Goal: Information Seeking & Learning: Learn about a topic

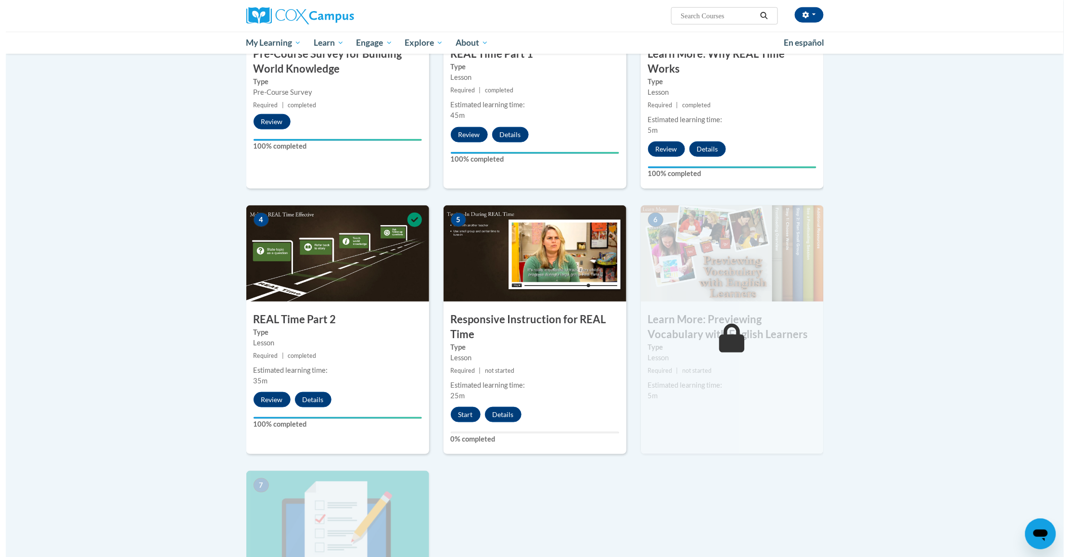
scroll to position [305, 0]
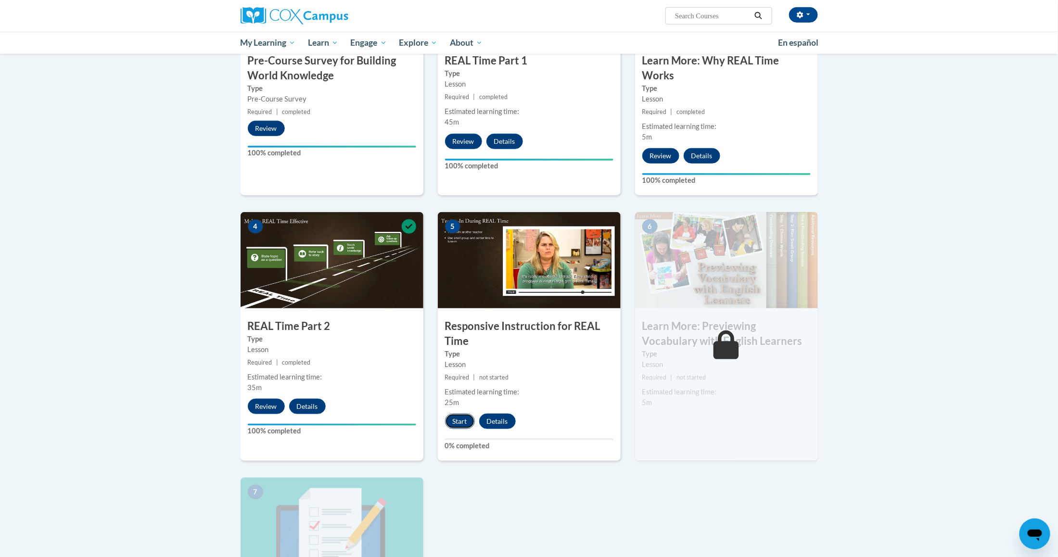
click at [461, 417] on button "Start" at bounding box center [460, 421] width 30 height 15
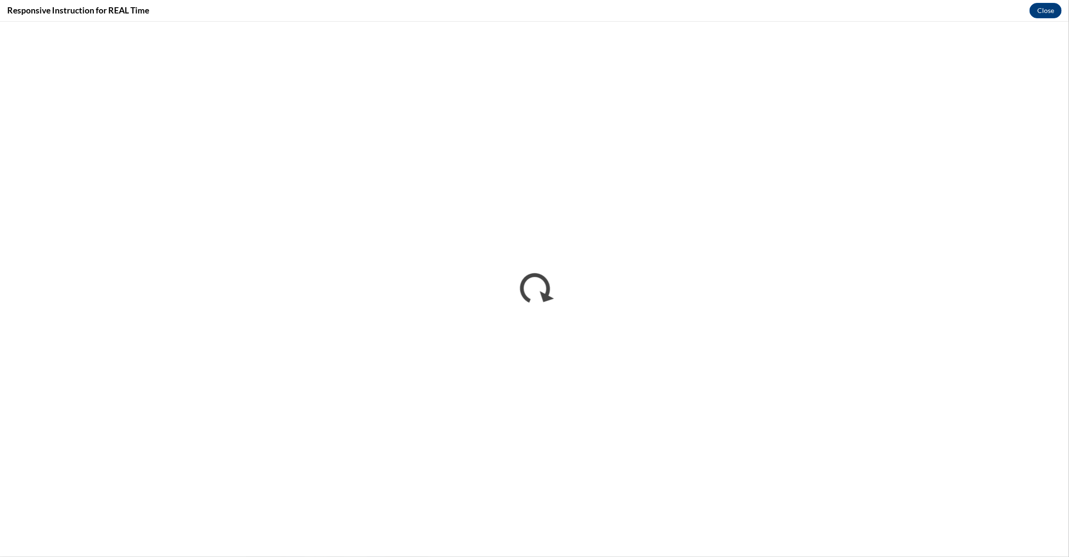
scroll to position [0, 0]
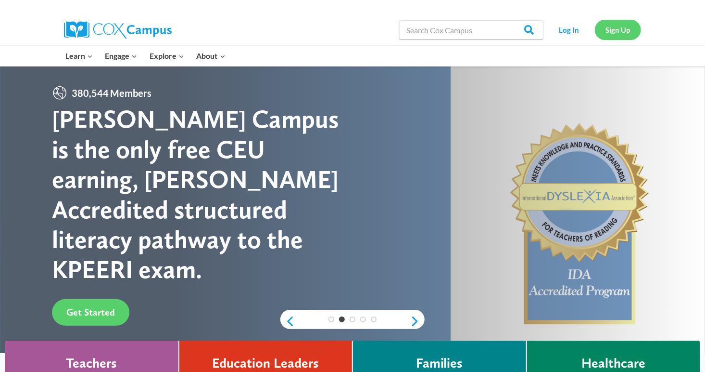
click at [617, 30] on link "Sign Up" at bounding box center [618, 30] width 46 height 20
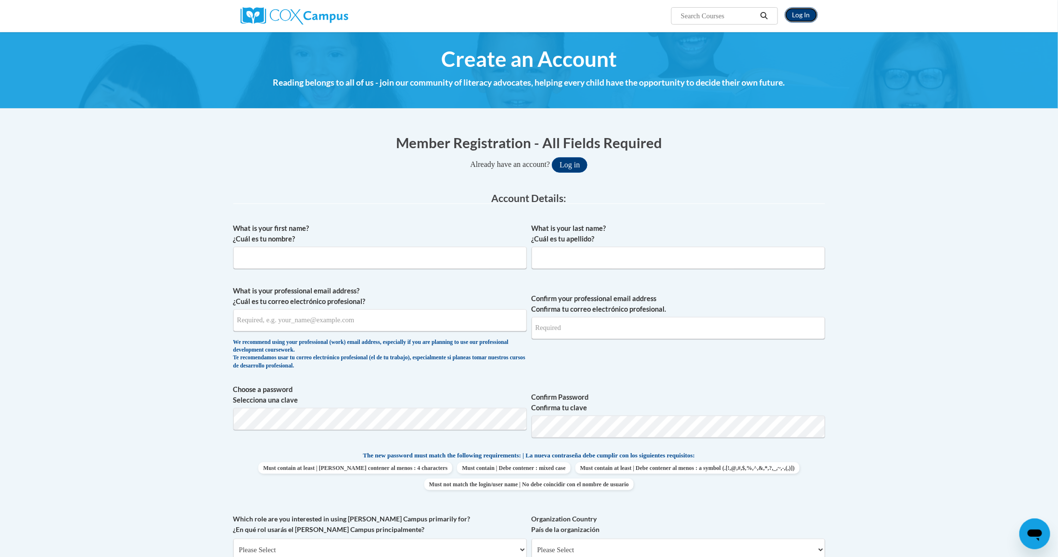
click at [792, 19] on link "Log In" at bounding box center [801, 14] width 33 height 15
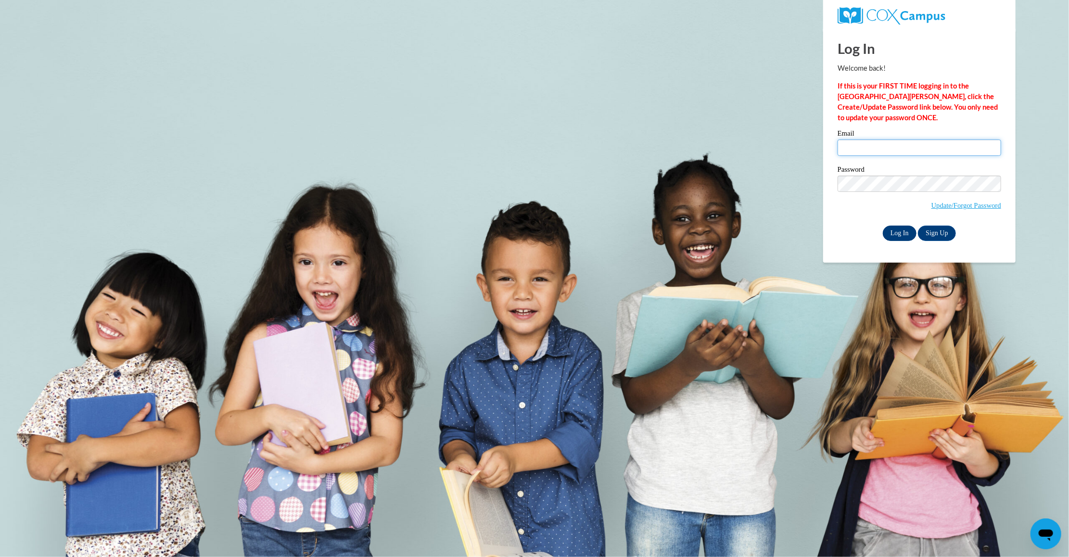
type input "[EMAIL_ADDRESS][DOMAIN_NAME]"
click at [902, 236] on input "Log In" at bounding box center [900, 233] width 34 height 15
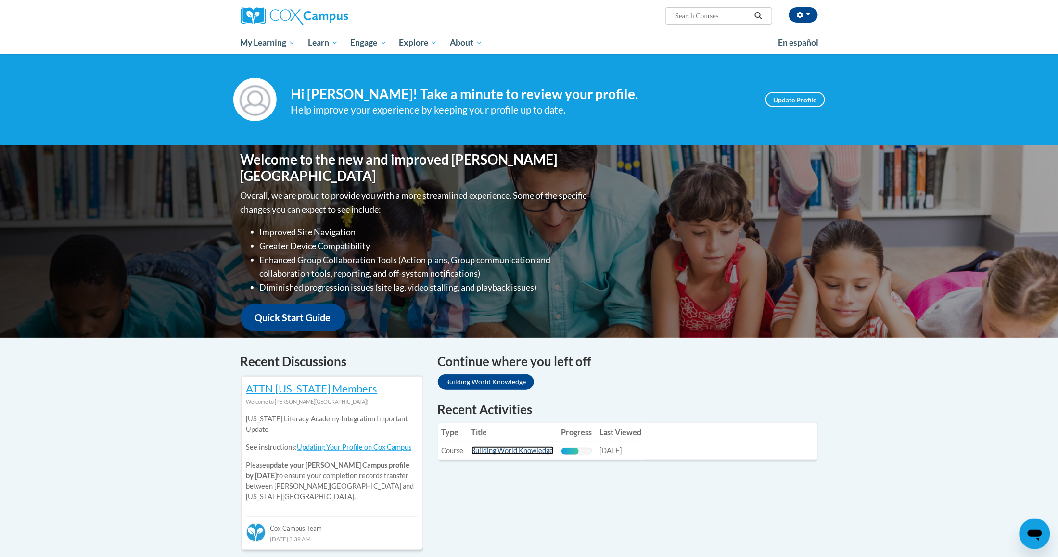
click at [546, 449] on link "Building World Knowledge" at bounding box center [513, 451] width 82 height 8
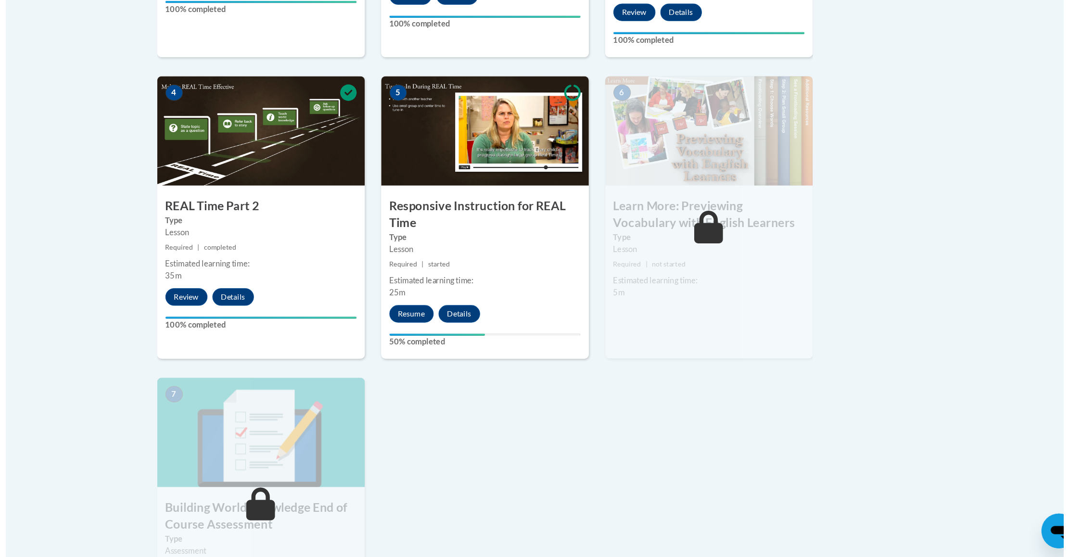
scroll to position [384, 0]
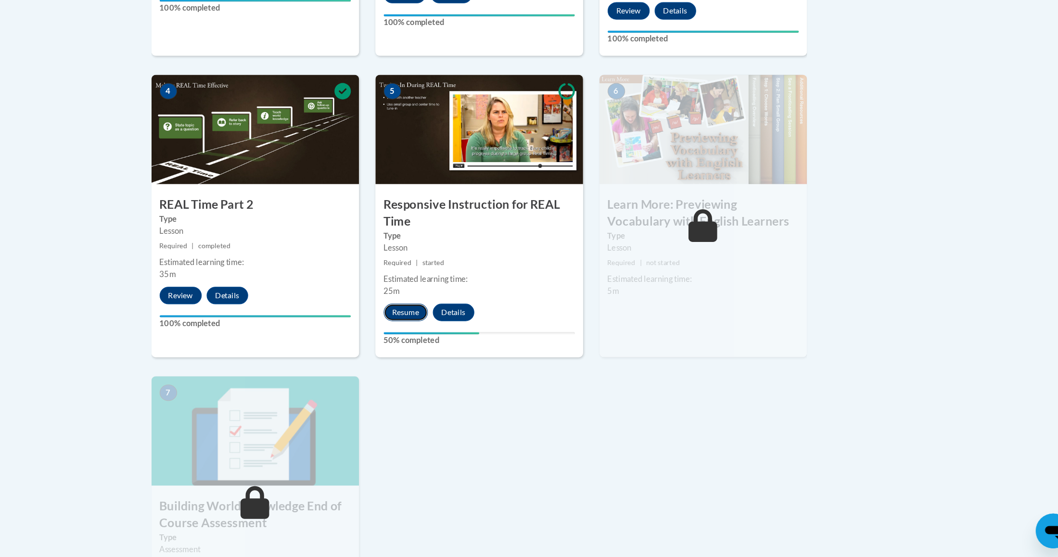
click at [471, 343] on button "Resume" at bounding box center [464, 341] width 39 height 15
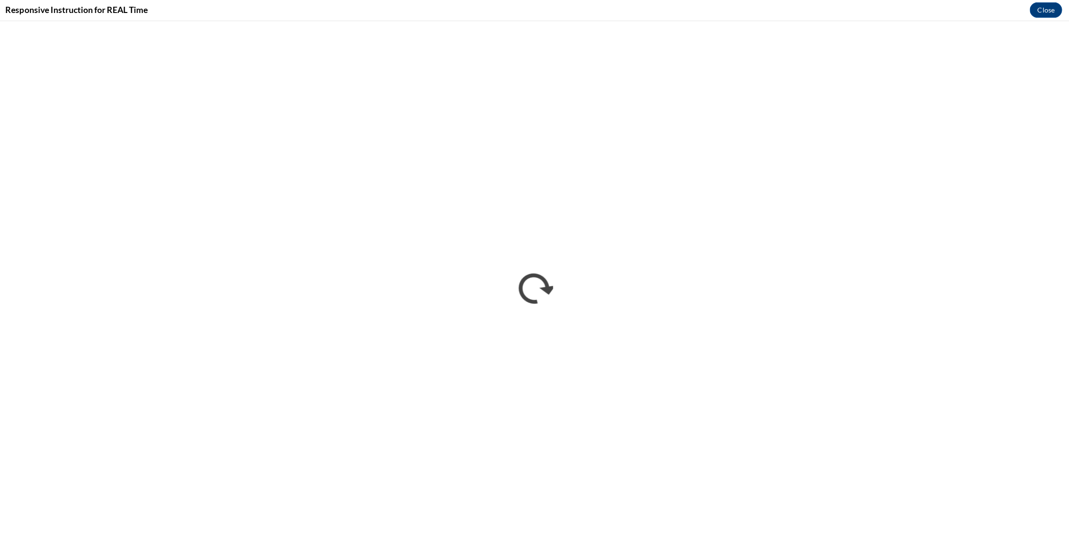
scroll to position [383, 0]
click at [1040, 21] on div "Responsive Instruction for REAL Time Close" at bounding box center [534, 11] width 1069 height 22
click at [1055, 5] on button "Close" at bounding box center [1046, 10] width 32 height 15
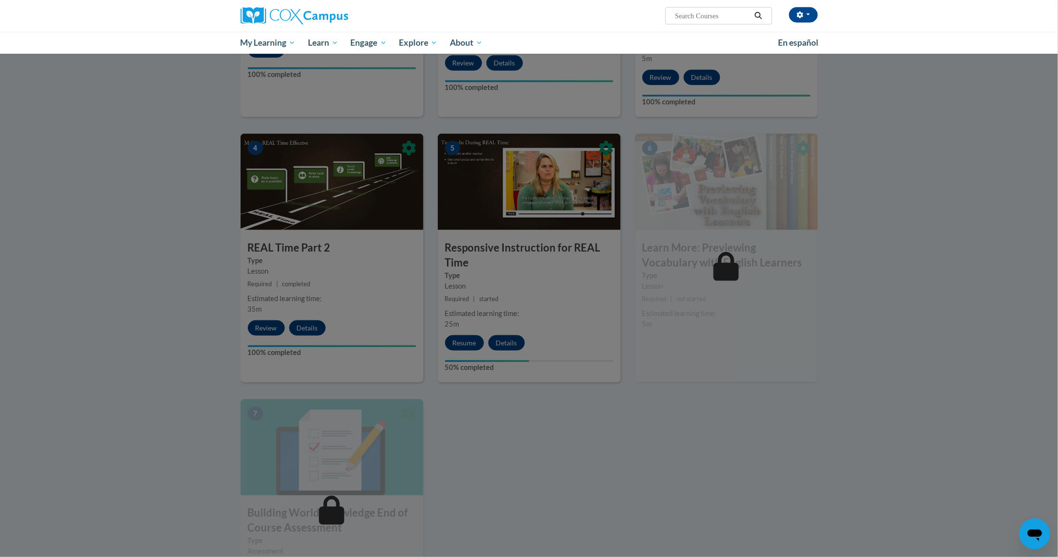
click at [475, 342] on div at bounding box center [529, 278] width 1058 height 557
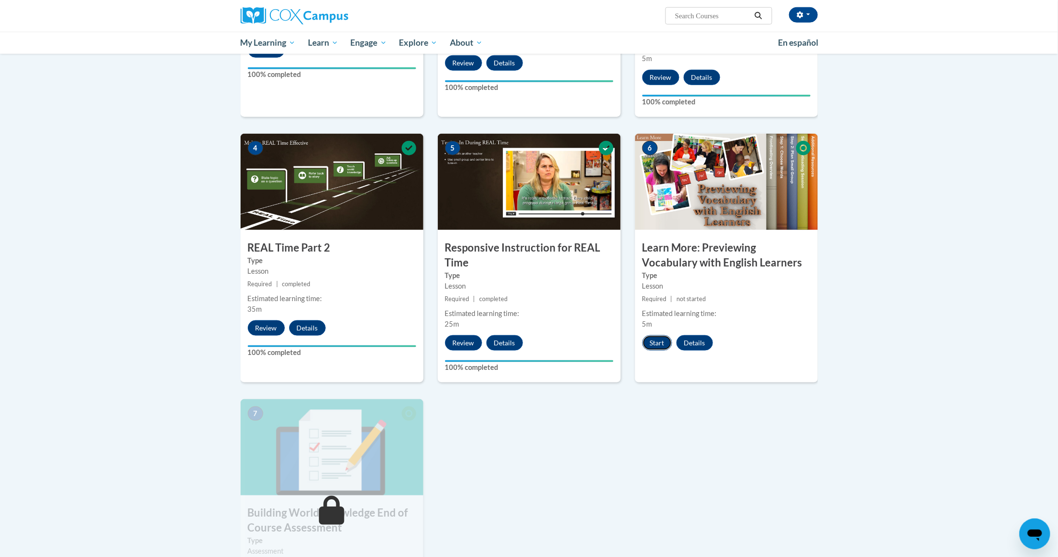
click at [657, 346] on button "Start" at bounding box center [657, 342] width 30 height 15
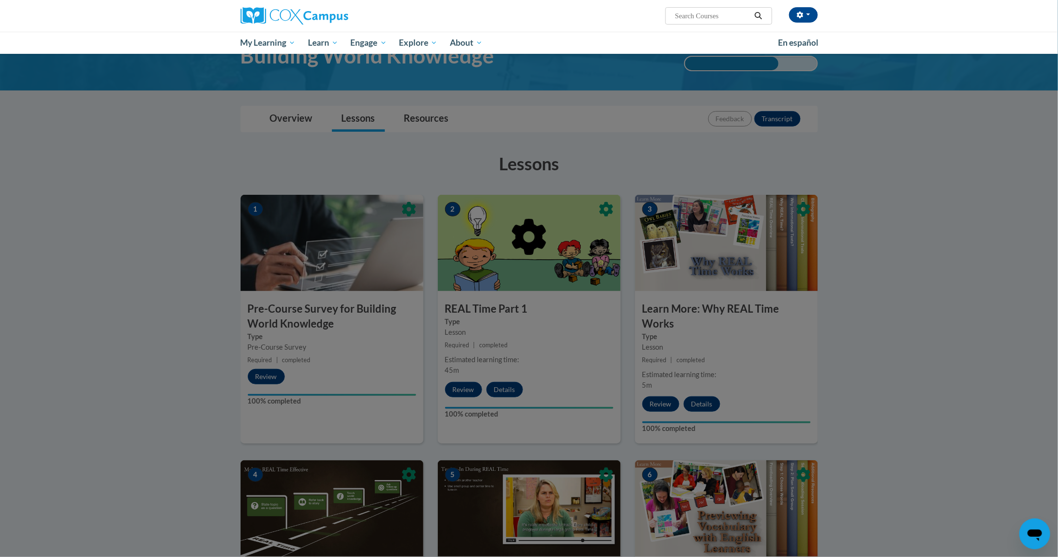
scroll to position [0, 0]
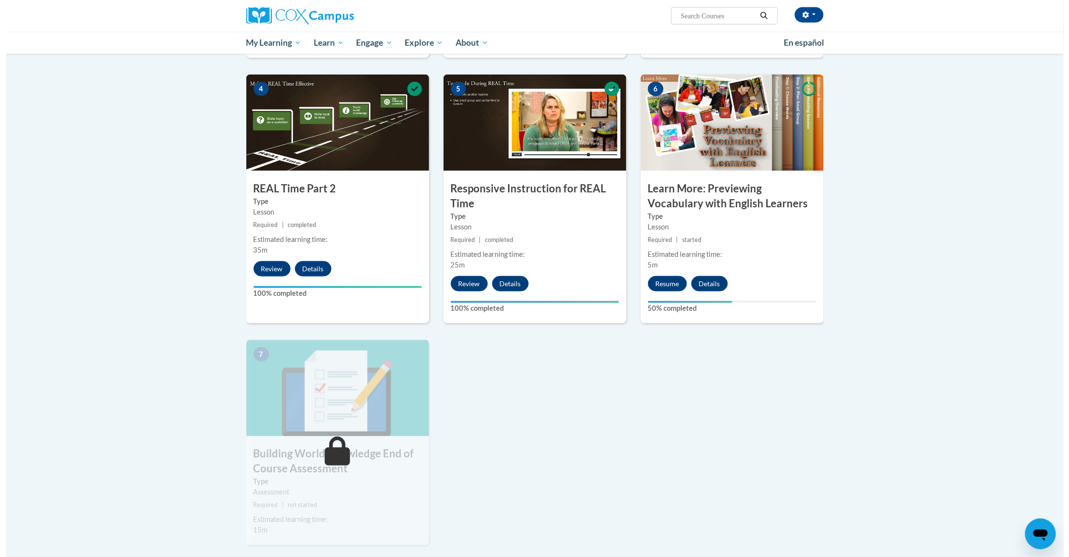
scroll to position [418, 0]
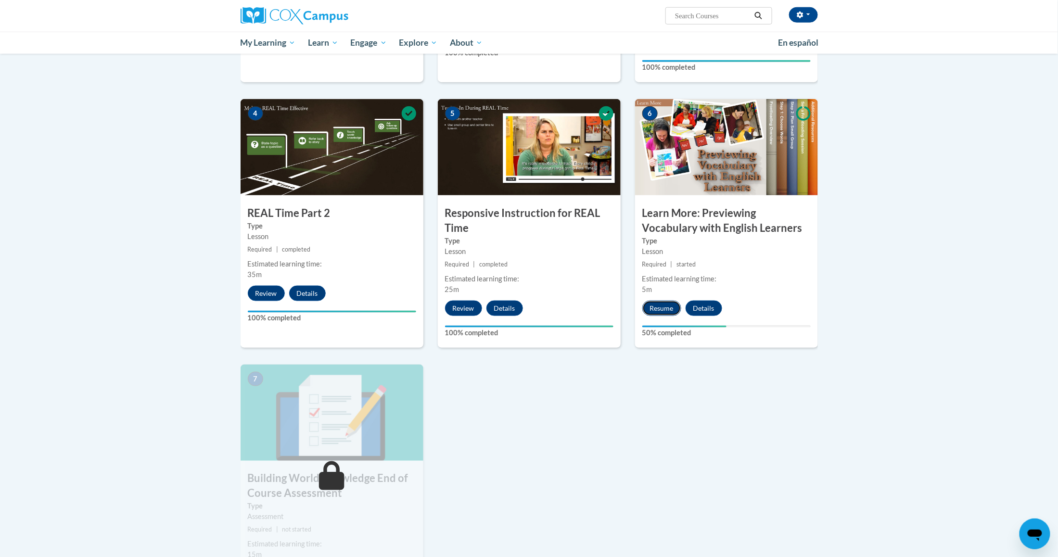
click at [658, 307] on button "Resume" at bounding box center [661, 308] width 39 height 15
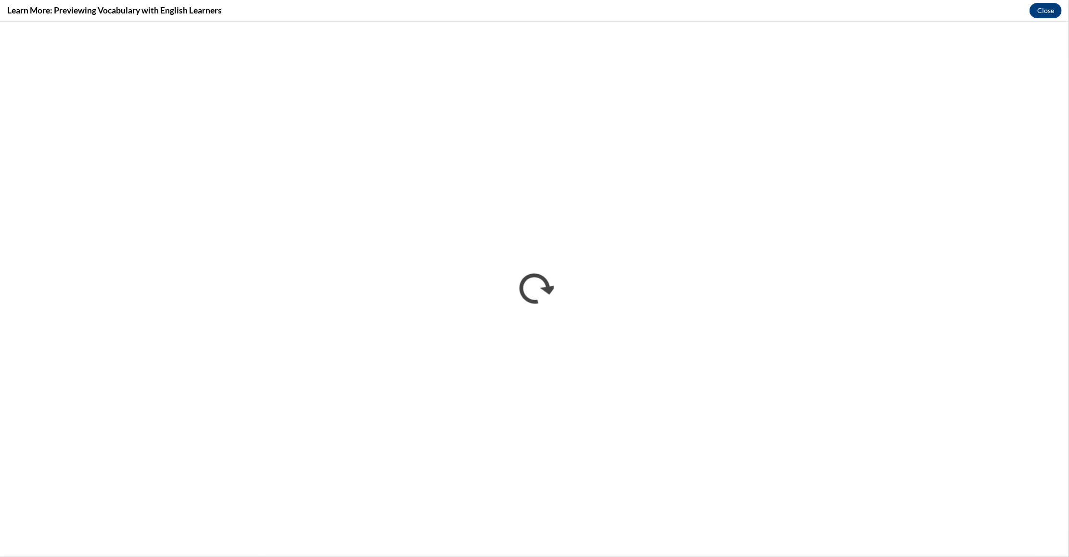
scroll to position [0, 0]
click at [1045, 13] on button "Close" at bounding box center [1046, 10] width 32 height 15
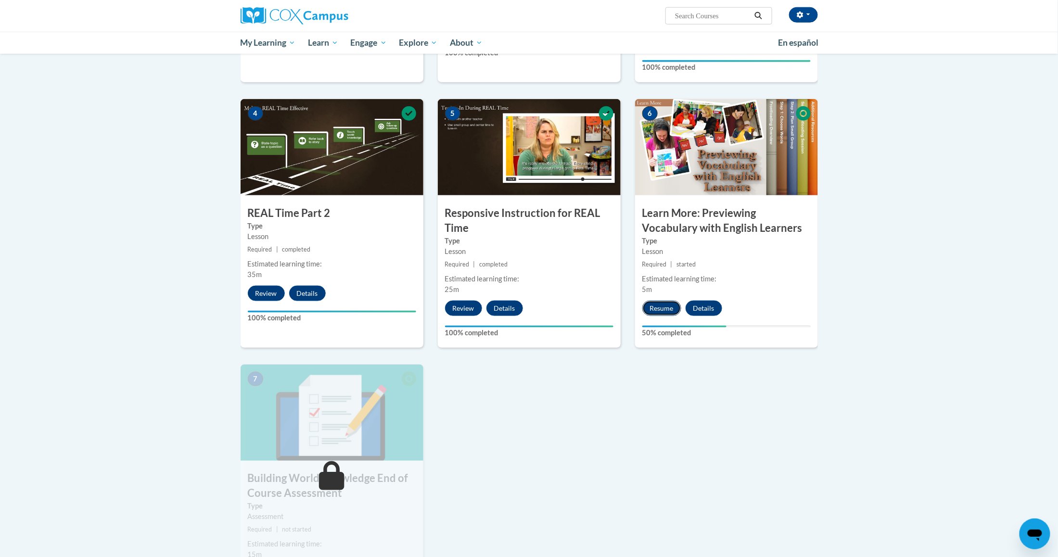
click at [661, 309] on button "Resume" at bounding box center [661, 308] width 39 height 15
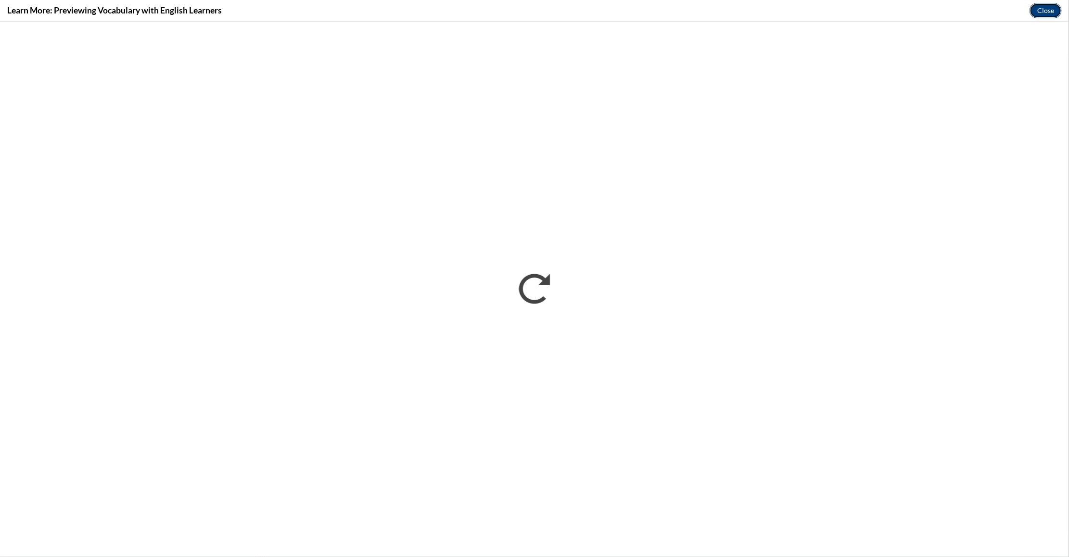
click at [1048, 8] on button "Close" at bounding box center [1046, 10] width 32 height 15
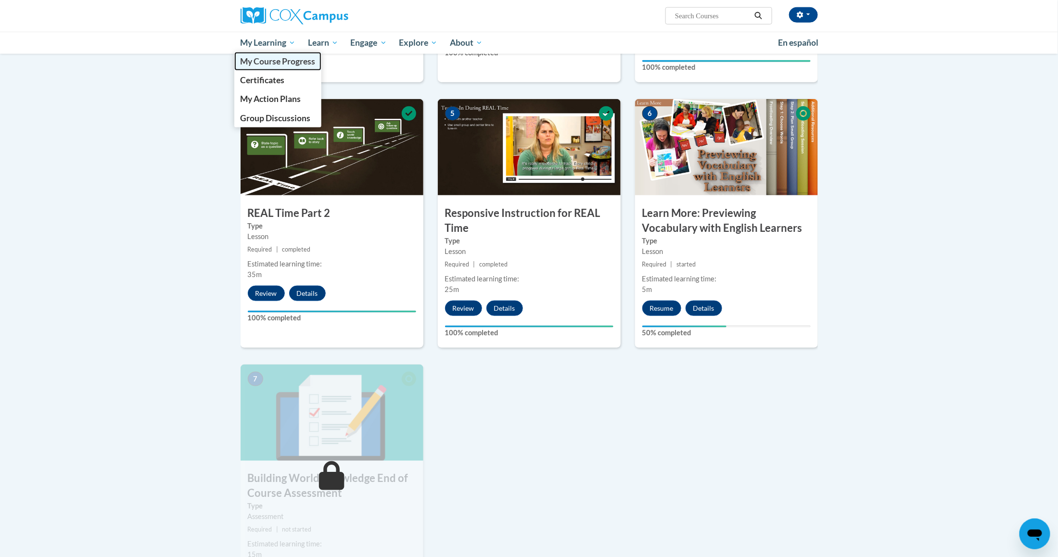
click at [271, 63] on span "My Course Progress" at bounding box center [277, 61] width 75 height 10
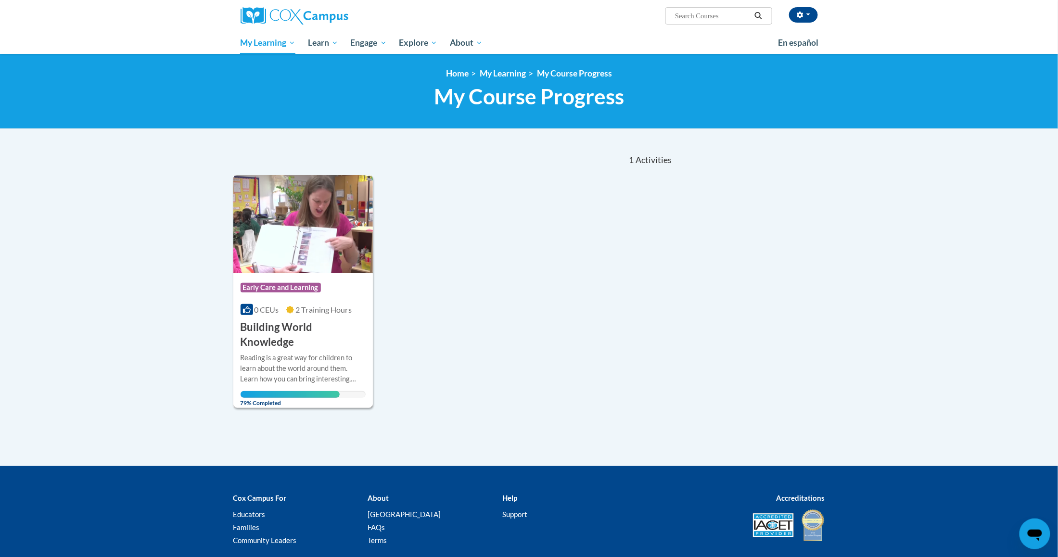
click at [318, 333] on h3 "Building World Knowledge" at bounding box center [304, 335] width 126 height 30
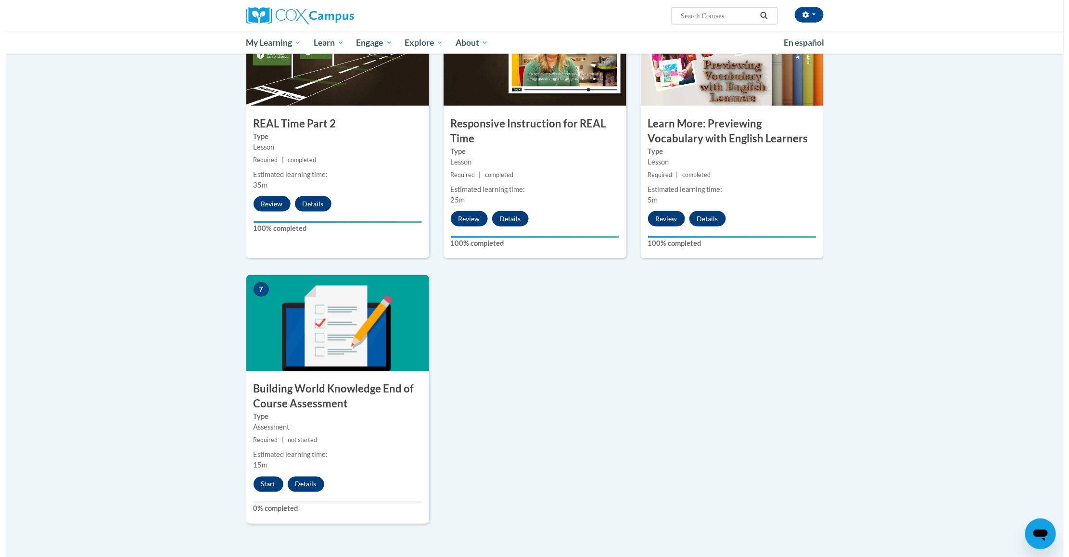
scroll to position [522, 0]
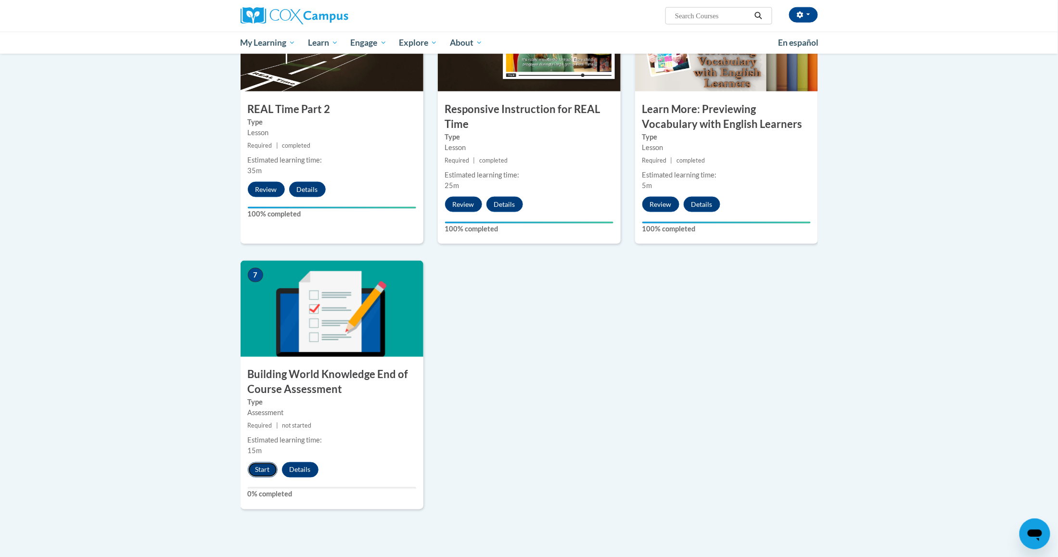
click at [263, 470] on button "Start" at bounding box center [263, 469] width 30 height 15
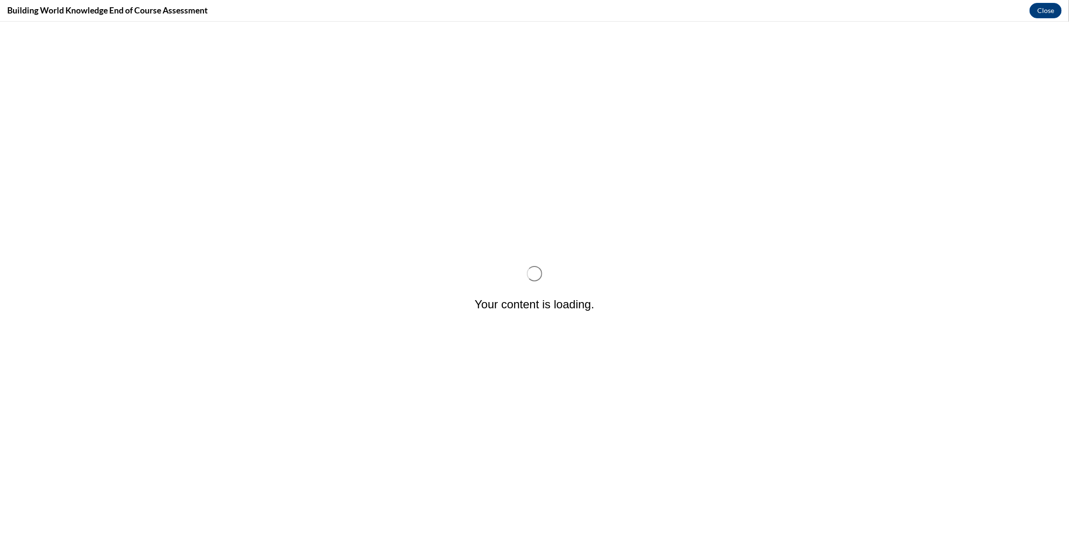
scroll to position [0, 0]
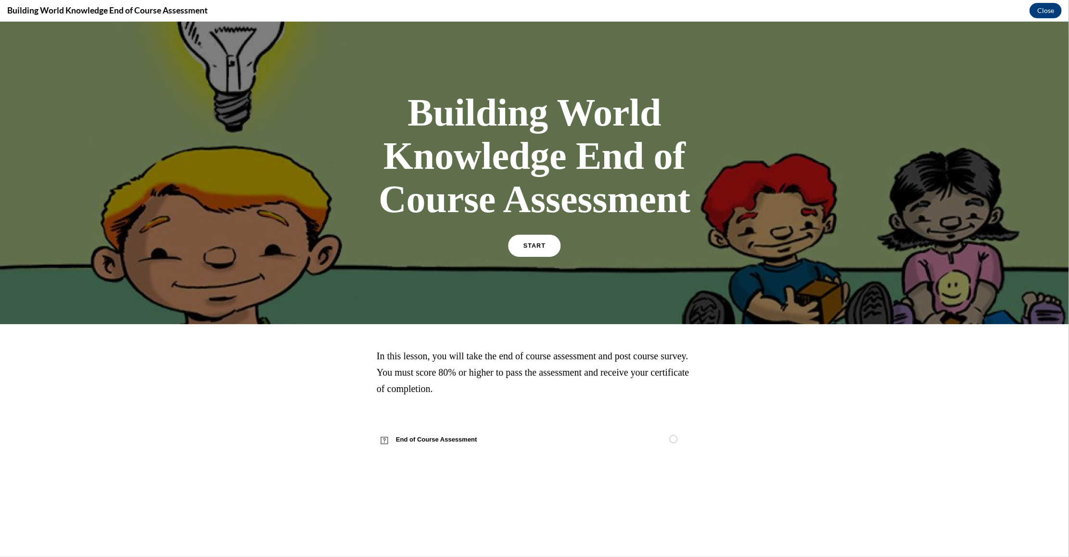
click at [529, 244] on span "START" at bounding box center [535, 245] width 22 height 7
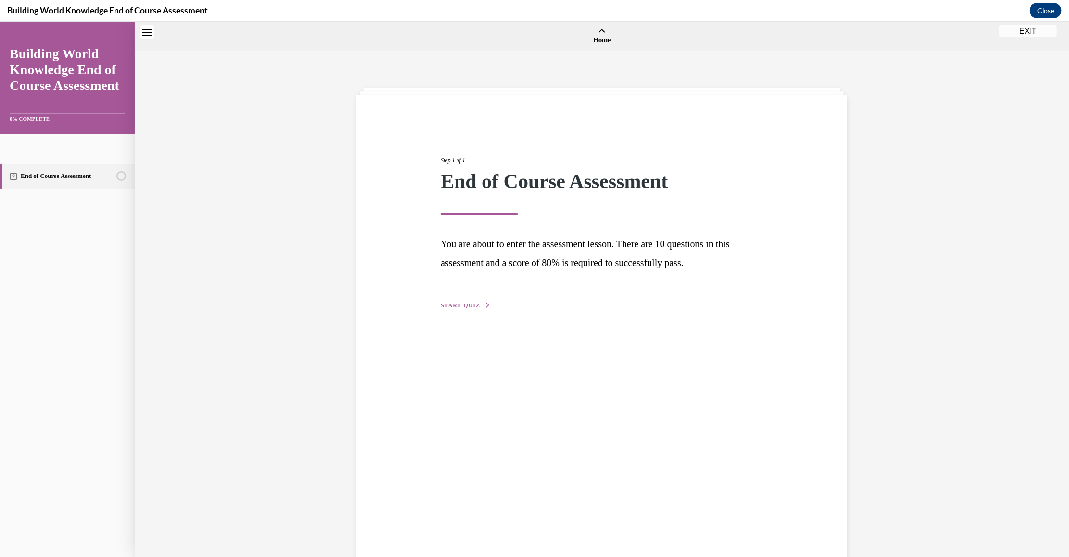
scroll to position [30, 0]
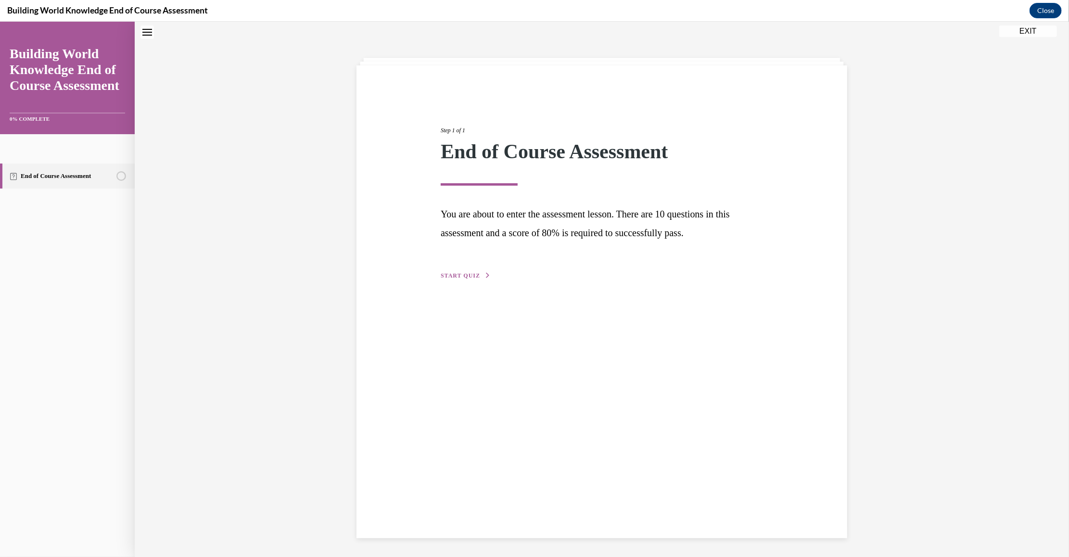
click at [444, 279] on button "START QUIZ" at bounding box center [466, 275] width 50 height 9
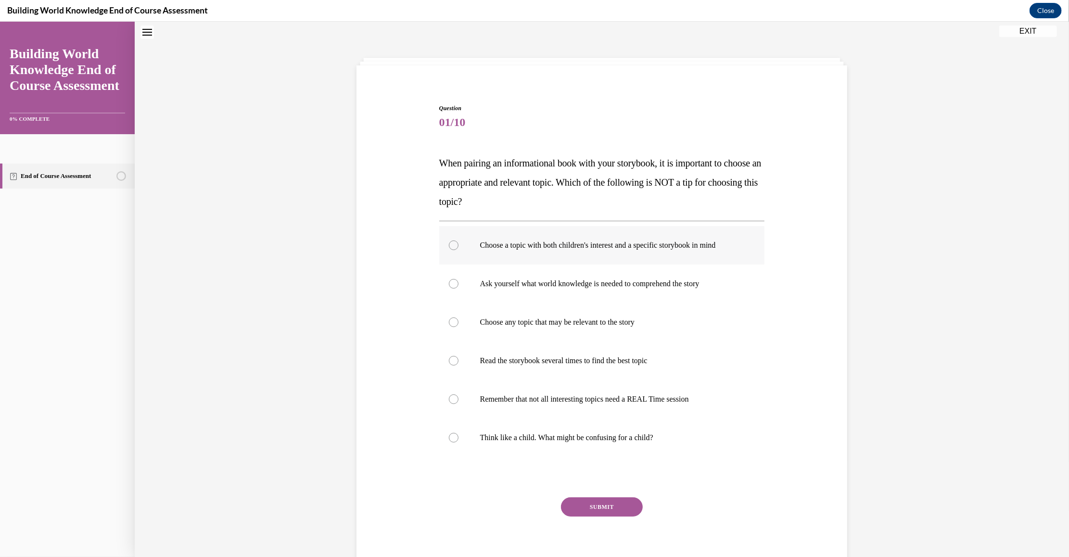
click at [497, 257] on label "Choose a topic with both children's interest and a specific storybook in mind" at bounding box center [602, 245] width 326 height 38
click at [459, 250] on input "Choose a topic with both children's interest and a specific storybook in mind" at bounding box center [454, 245] width 10 height 10
radio input "true"
click at [600, 500] on button "SUBMIT" at bounding box center [602, 506] width 82 height 19
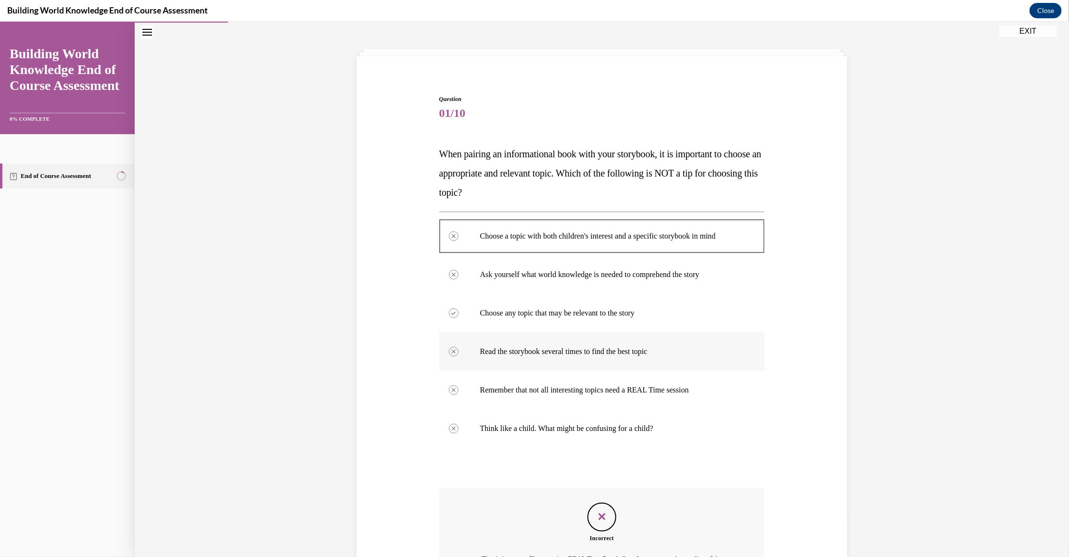
click at [560, 347] on p "Read the storybook several times to find the best topic" at bounding box center [610, 351] width 261 height 10
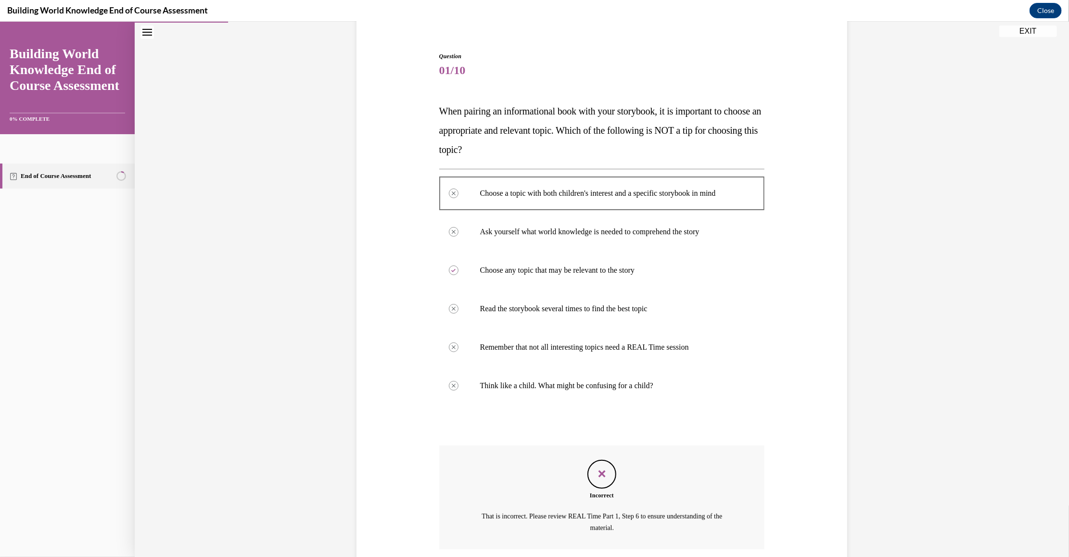
scroll to position [157, 0]
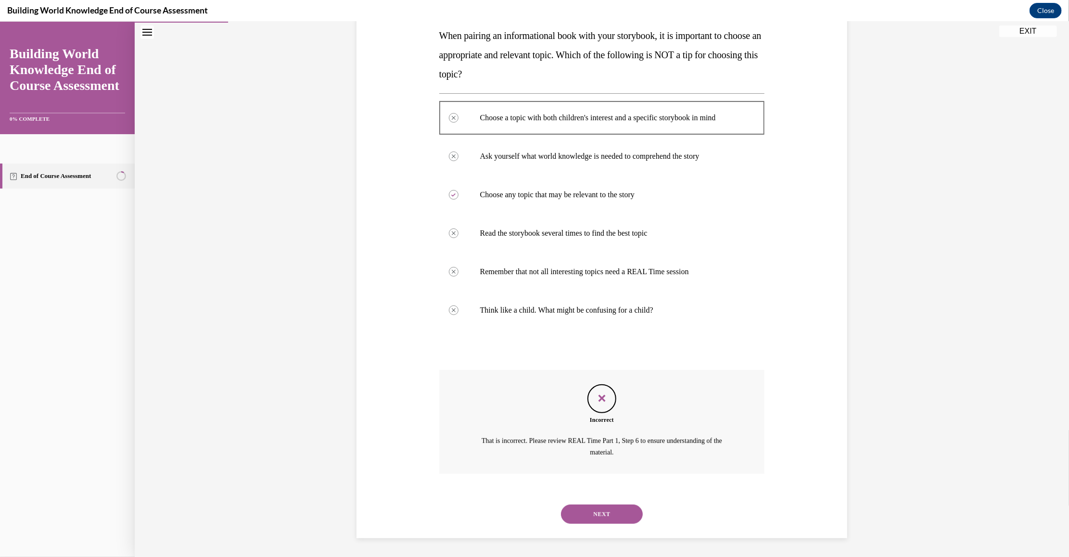
click at [602, 509] on button "NEXT" at bounding box center [602, 513] width 82 height 19
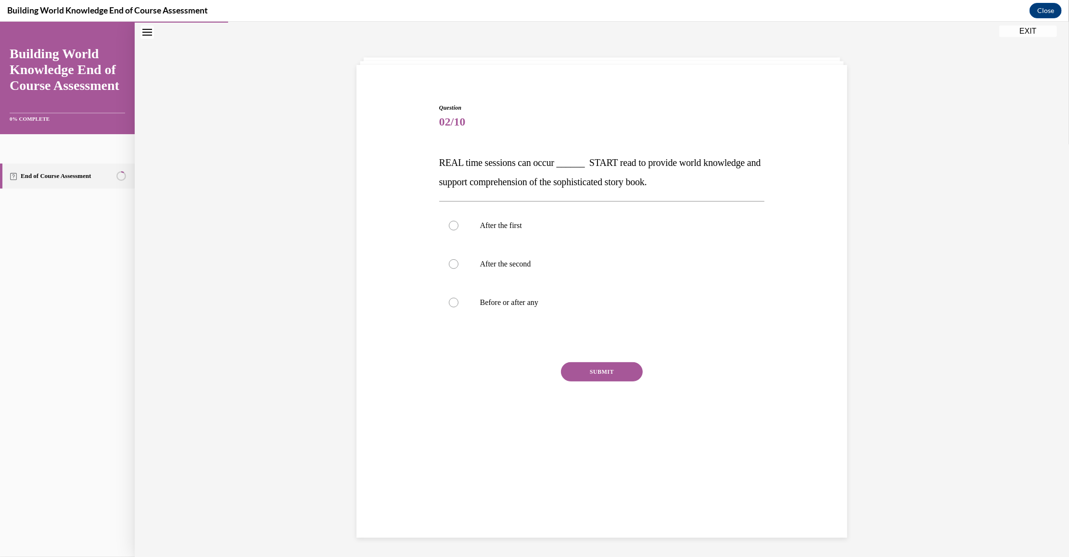
scroll to position [30, 0]
click at [509, 224] on p "After the first" at bounding box center [610, 226] width 261 height 10
click at [459, 224] on input "After the first" at bounding box center [454, 226] width 10 height 10
radio input "true"
click at [600, 377] on button "SUBMIT" at bounding box center [602, 371] width 82 height 19
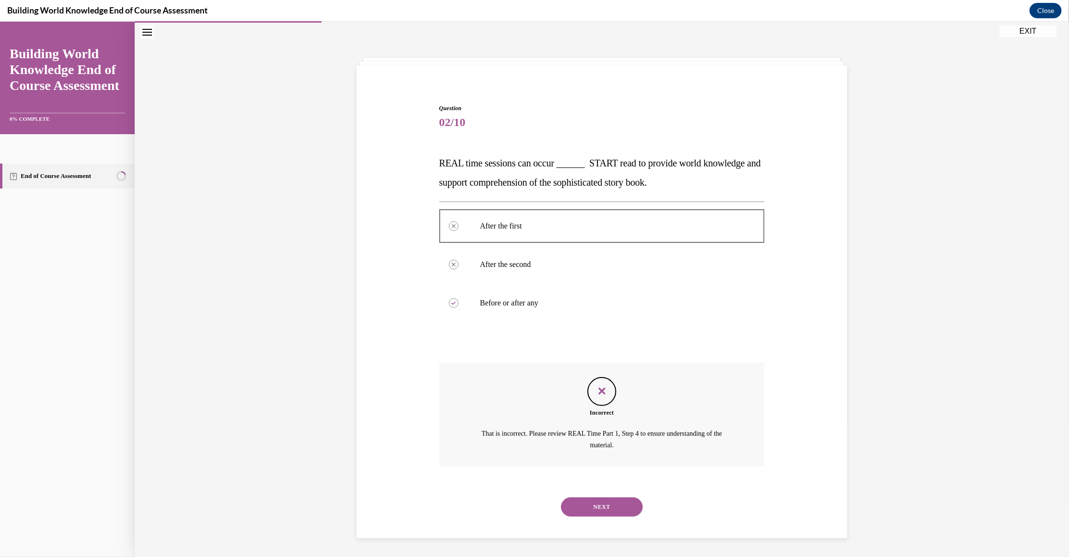
click at [611, 500] on button "NEXT" at bounding box center [602, 506] width 82 height 19
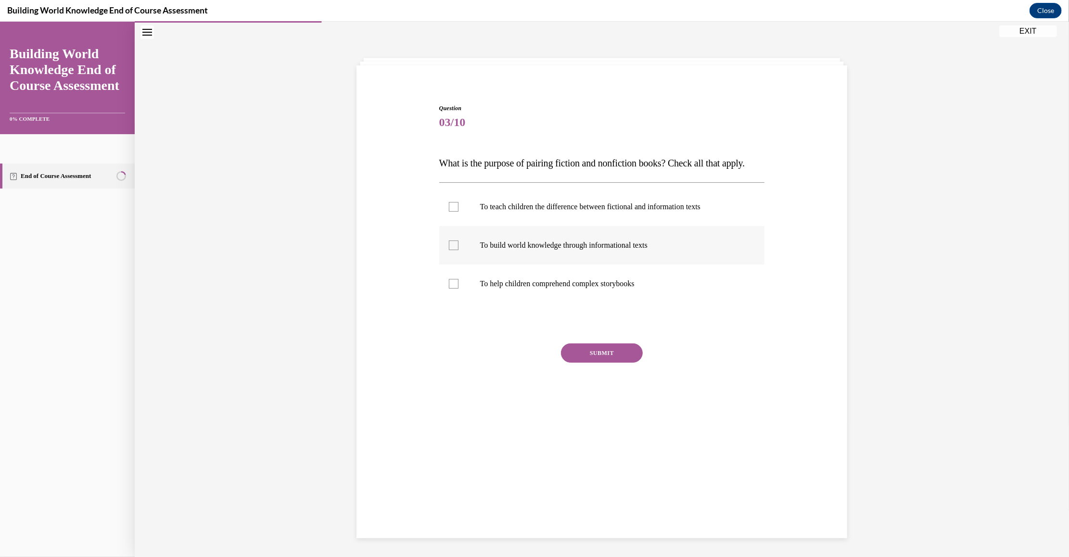
click at [550, 250] on p "To build world knowledge through informational texts" at bounding box center [610, 245] width 261 height 10
click at [459, 250] on input "To build world knowledge through informational texts" at bounding box center [454, 245] width 10 height 10
checkbox input "true"
click at [596, 362] on button "SUBMIT" at bounding box center [602, 352] width 82 height 19
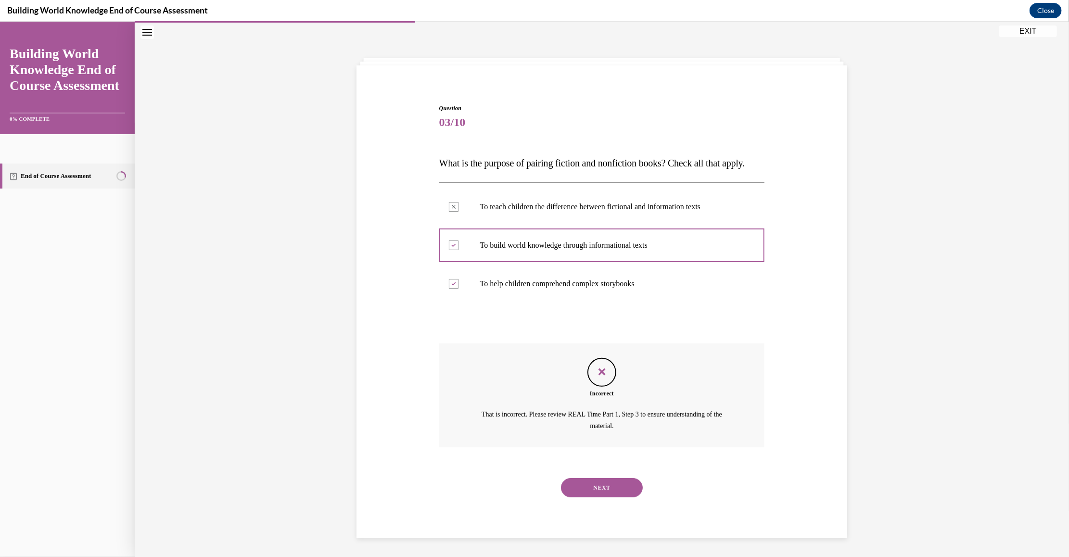
click at [614, 497] on button "NEXT" at bounding box center [602, 487] width 82 height 19
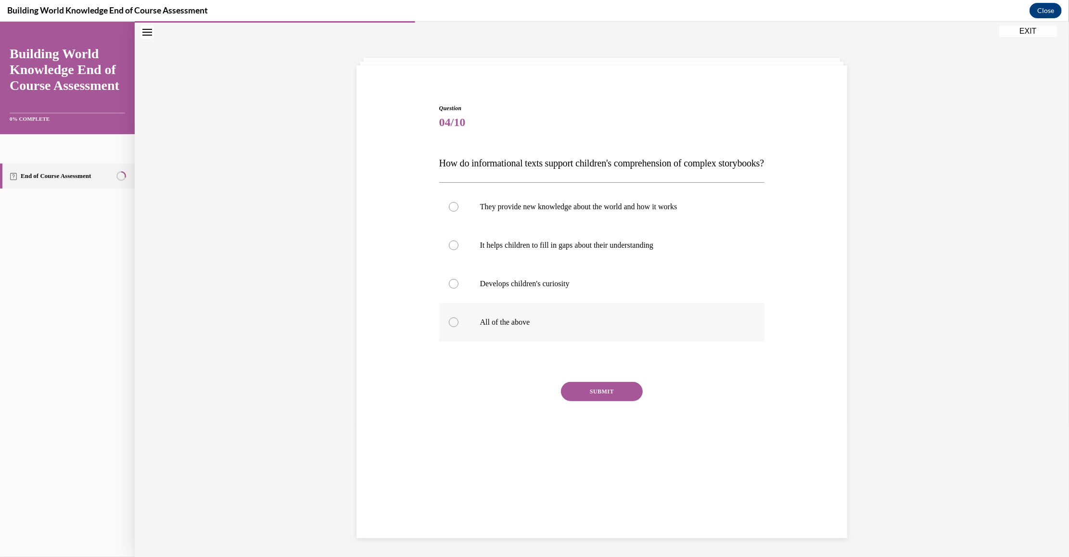
click at [521, 327] on p "All of the above" at bounding box center [610, 322] width 261 height 10
click at [459, 327] on input "All of the above" at bounding box center [454, 322] width 10 height 10
radio input "true"
click at [577, 400] on button "SUBMIT" at bounding box center [602, 391] width 82 height 19
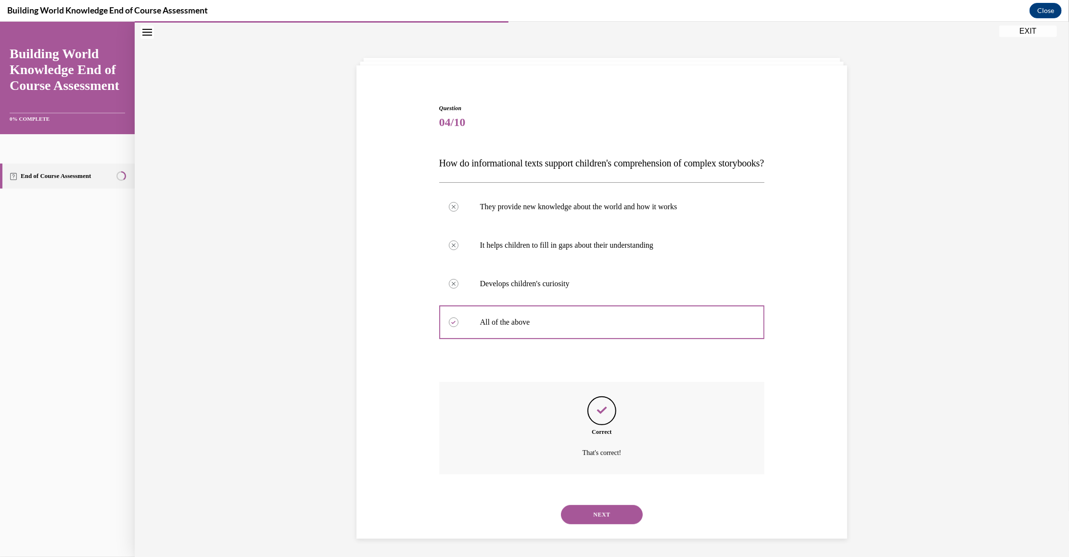
scroll to position [50, 0]
click at [609, 510] on button "NEXT" at bounding box center [602, 513] width 82 height 19
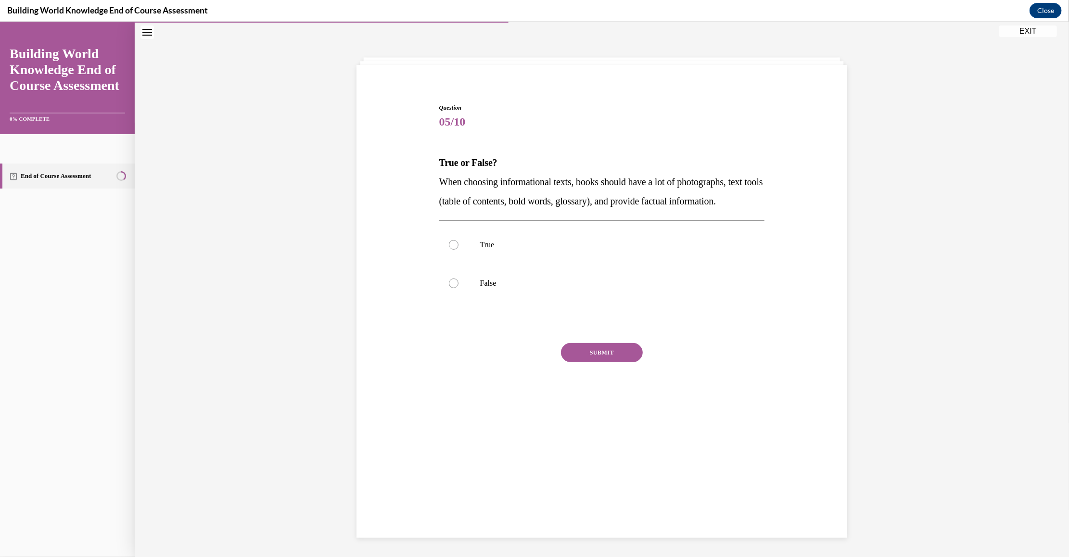
scroll to position [30, 0]
click at [486, 250] on p "True" at bounding box center [610, 245] width 261 height 10
click at [459, 250] on input "True" at bounding box center [454, 245] width 10 height 10
radio input "true"
click at [587, 362] on button "SUBMIT" at bounding box center [602, 352] width 82 height 19
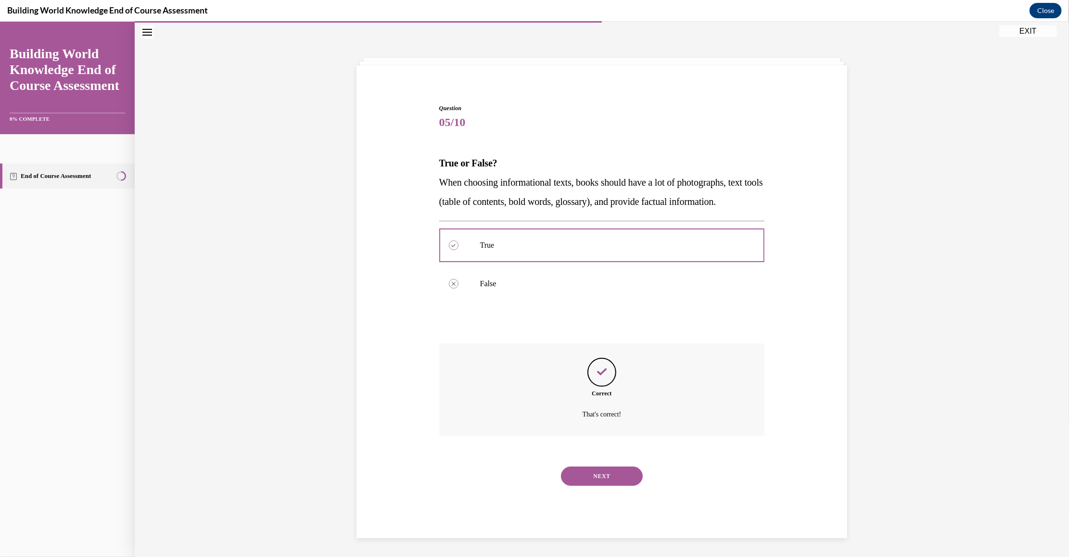
click at [599, 486] on button "NEXT" at bounding box center [602, 475] width 82 height 19
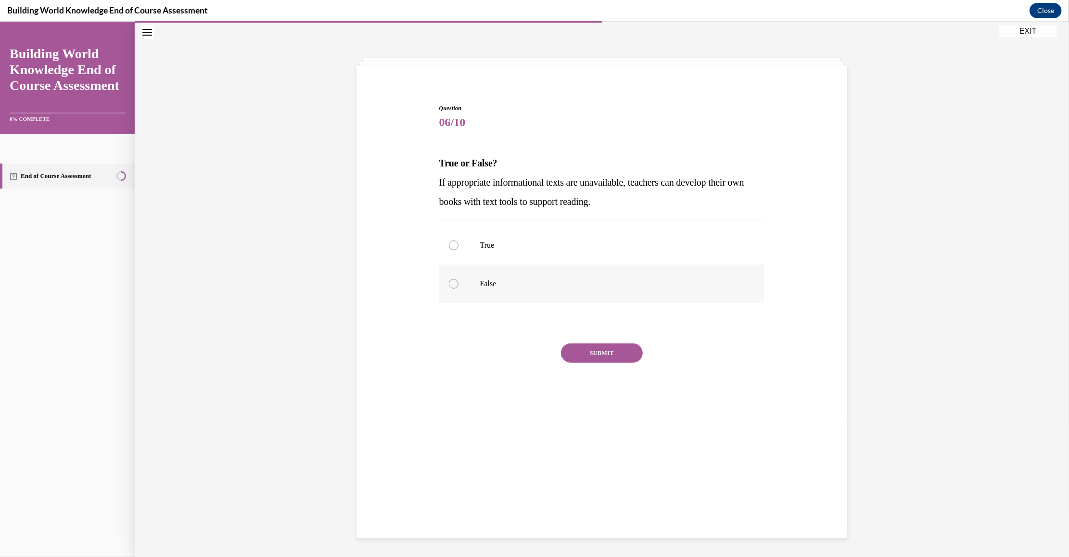
click at [480, 287] on p "False" at bounding box center [610, 284] width 261 height 10
click at [459, 287] on input "False" at bounding box center [454, 284] width 10 height 10
radio input "true"
click at [632, 351] on button "SUBMIT" at bounding box center [602, 352] width 82 height 19
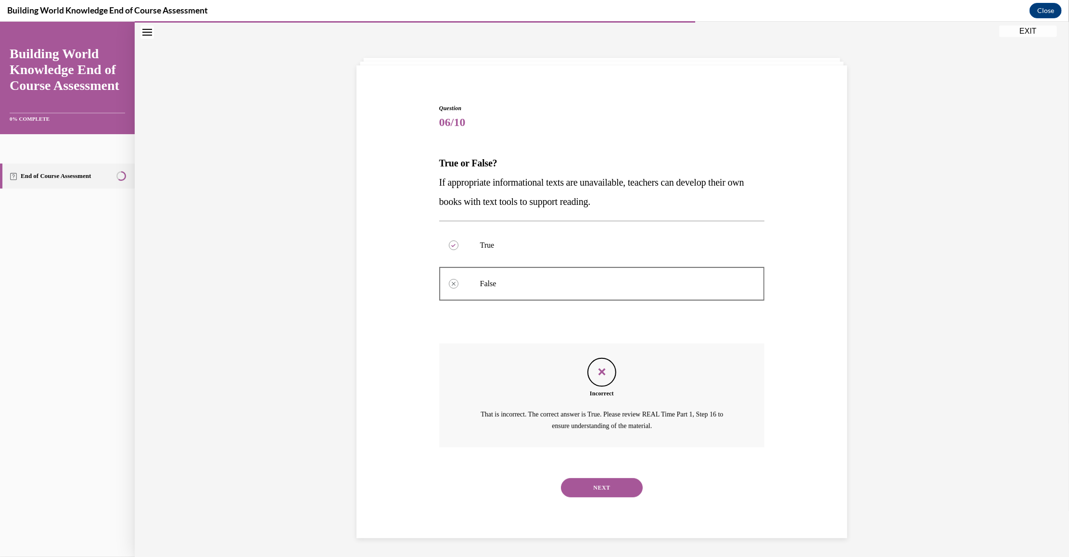
click at [610, 494] on button "NEXT" at bounding box center [602, 487] width 82 height 19
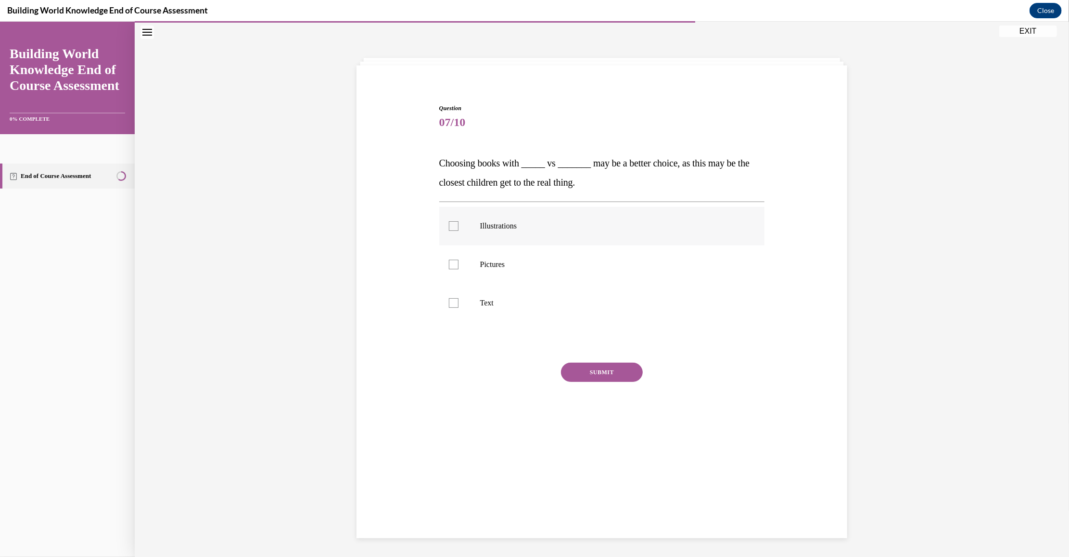
click at [529, 241] on label "Illustrations" at bounding box center [602, 225] width 326 height 38
click at [459, 231] on input "Illustrations" at bounding box center [454, 226] width 10 height 10
checkbox input "true"
click at [502, 278] on label "Pictures" at bounding box center [602, 264] width 326 height 38
click at [459, 269] on input "Pictures" at bounding box center [454, 264] width 10 height 10
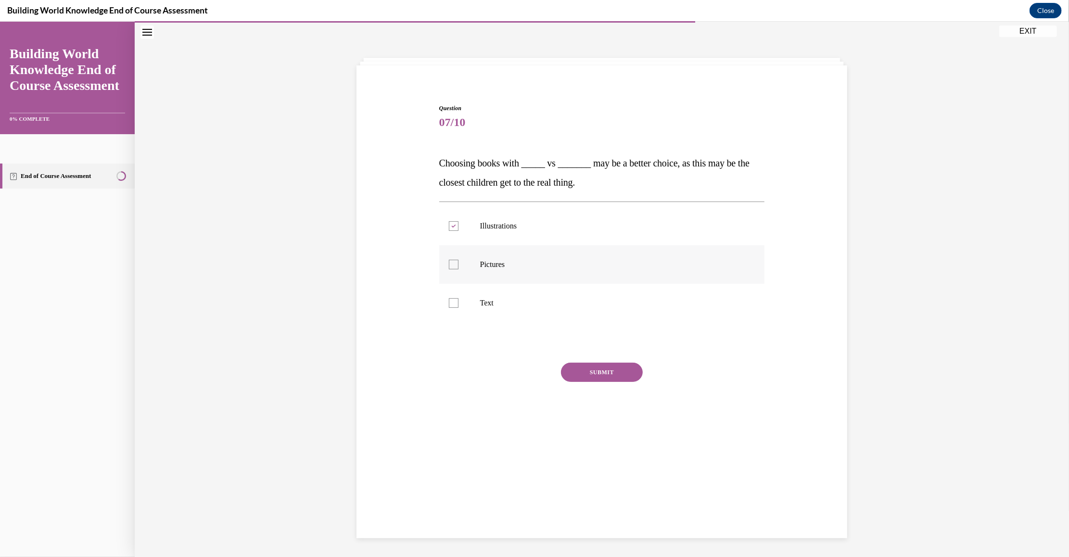
checkbox input "true"
click at [590, 369] on button "SUBMIT" at bounding box center [602, 371] width 82 height 19
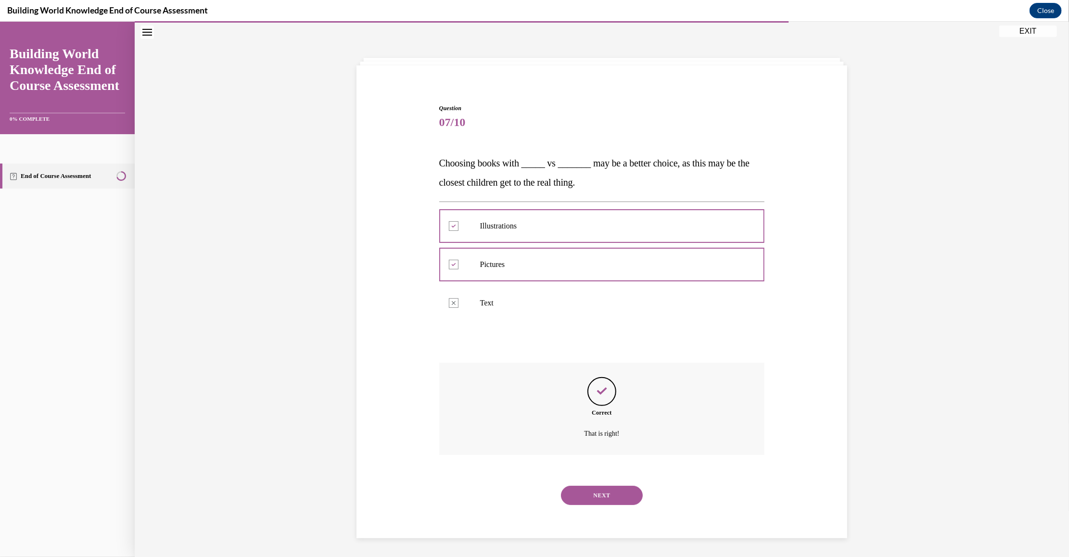
click at [622, 496] on button "NEXT" at bounding box center [602, 495] width 82 height 19
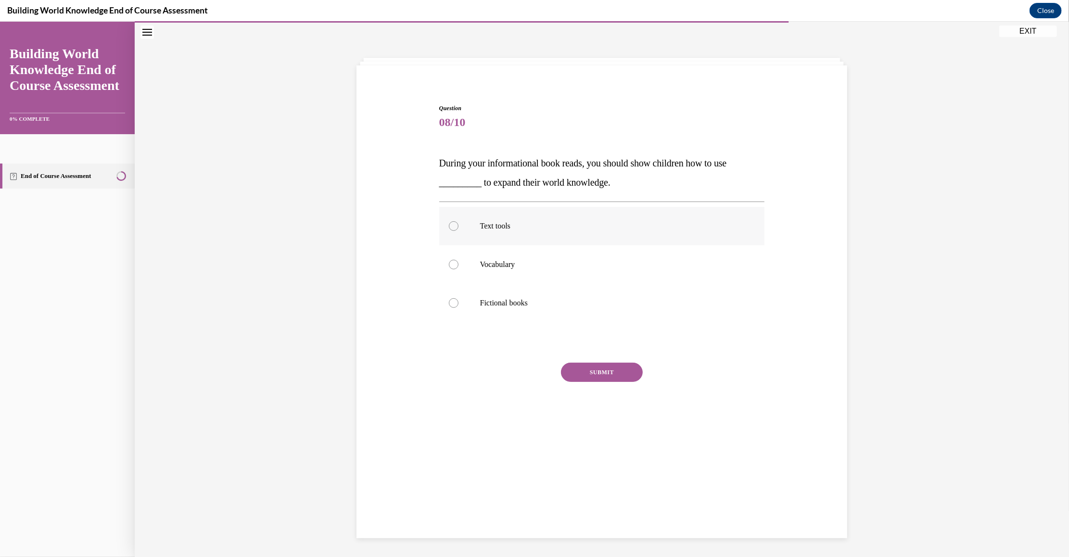
click at [564, 229] on p "Text tools" at bounding box center [610, 226] width 261 height 10
click at [459, 229] on input "Text tools" at bounding box center [454, 226] width 10 height 10
radio input "true"
click at [608, 368] on button "SUBMIT" at bounding box center [602, 371] width 82 height 19
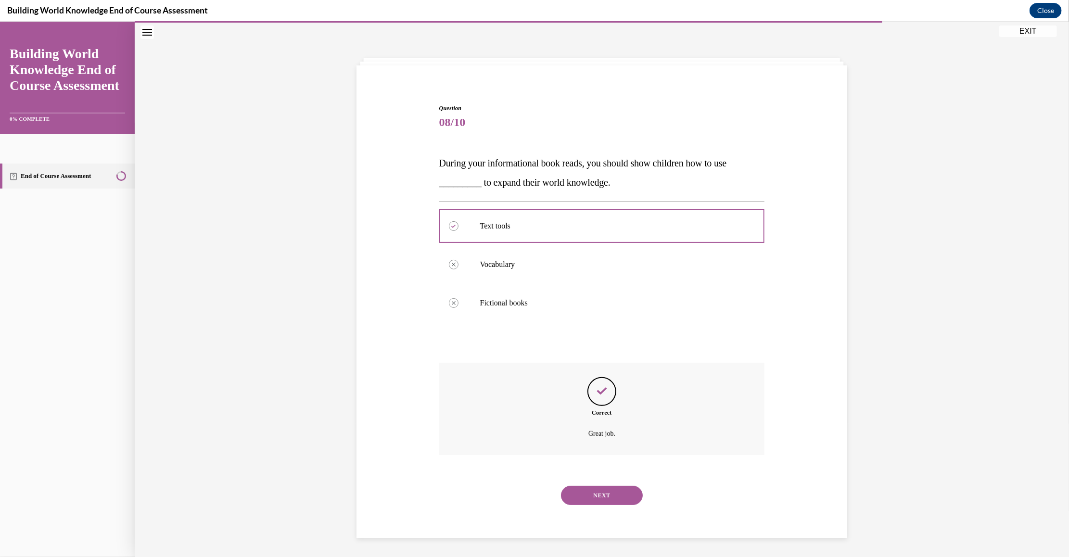
click at [612, 492] on button "NEXT" at bounding box center [602, 495] width 82 height 19
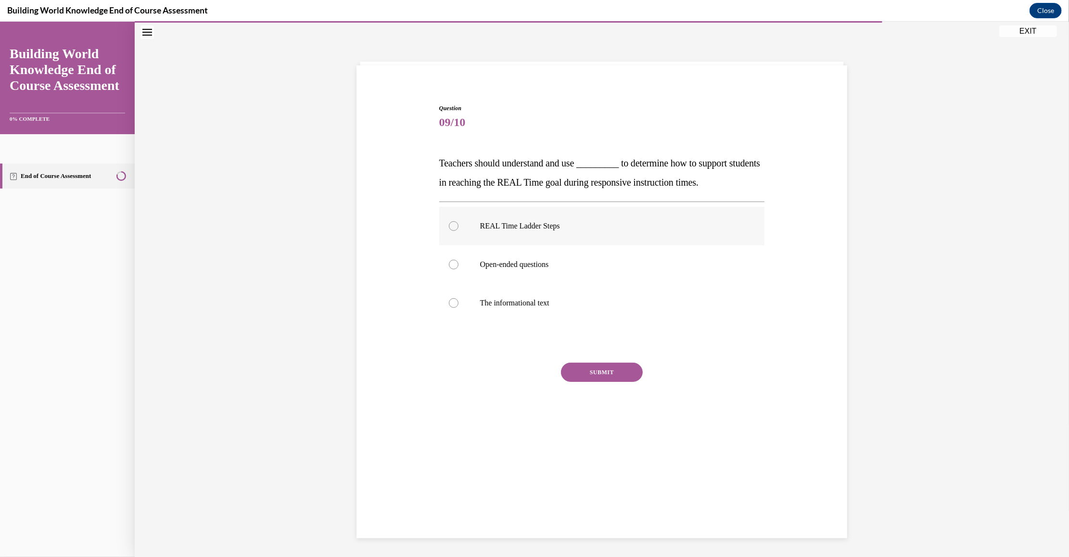
click at [515, 229] on p "REAL Time Ladder Steps" at bounding box center [610, 226] width 261 height 10
click at [459, 229] on input "REAL Time Ladder Steps" at bounding box center [454, 226] width 10 height 10
radio input "true"
click at [589, 370] on button "SUBMIT" at bounding box center [602, 371] width 82 height 19
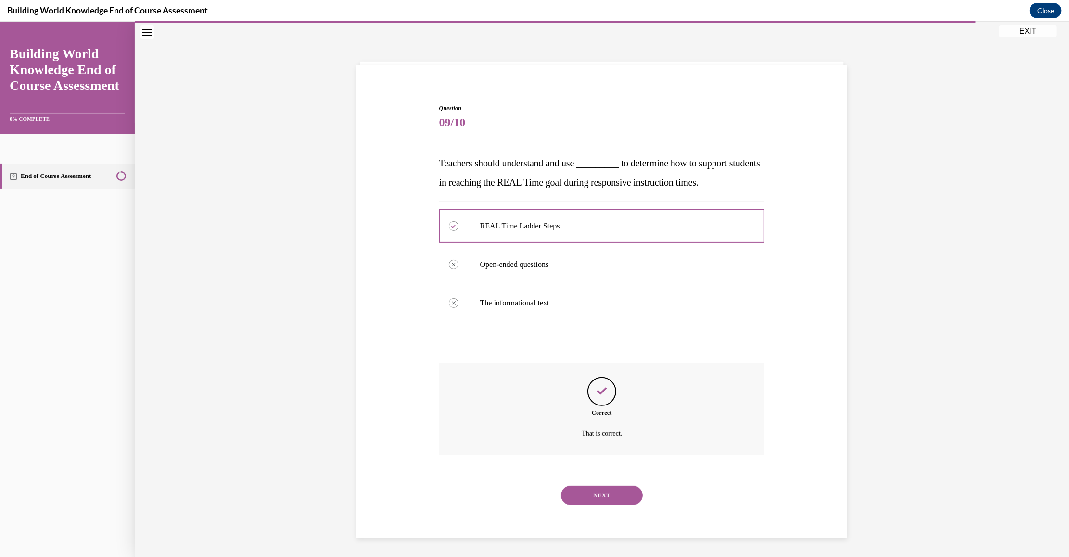
click at [615, 497] on button "NEXT" at bounding box center [602, 495] width 82 height 19
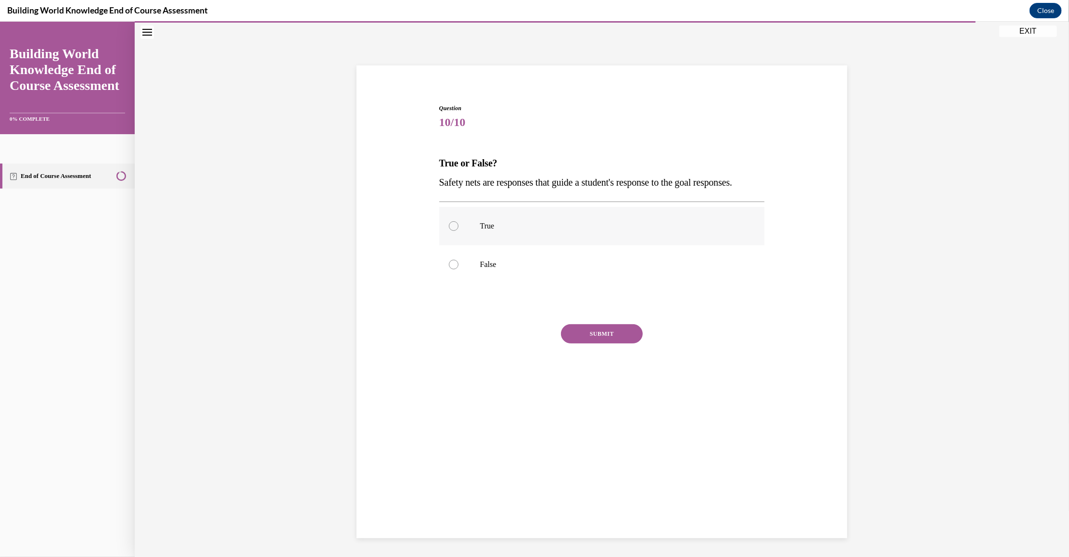
click at [479, 245] on label "True" at bounding box center [602, 225] width 326 height 38
click at [459, 231] on input "True" at bounding box center [454, 226] width 10 height 10
radio input "true"
click at [595, 343] on button "SUBMIT" at bounding box center [602, 333] width 82 height 19
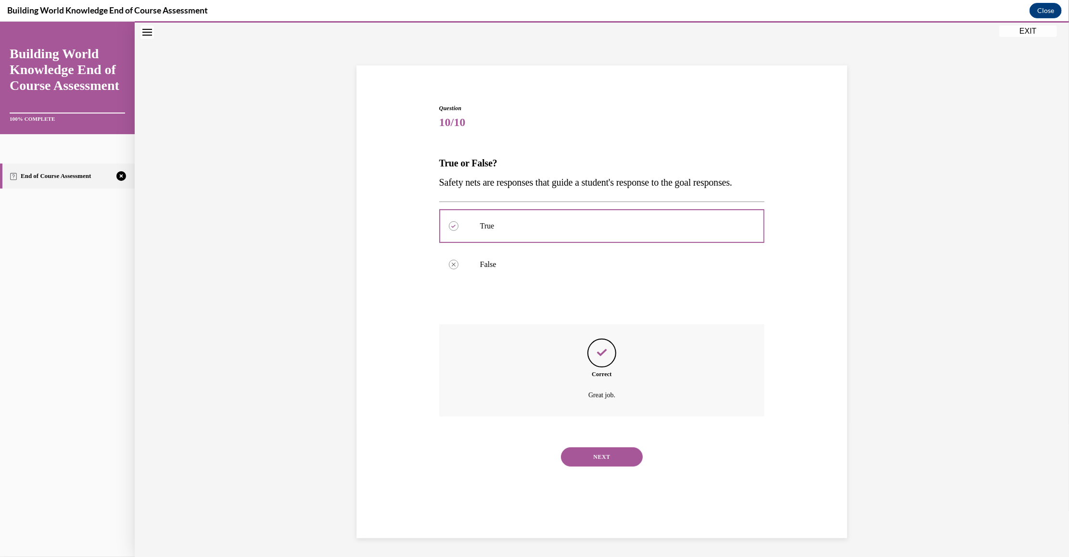
click at [620, 466] on button "NEXT" at bounding box center [602, 456] width 82 height 19
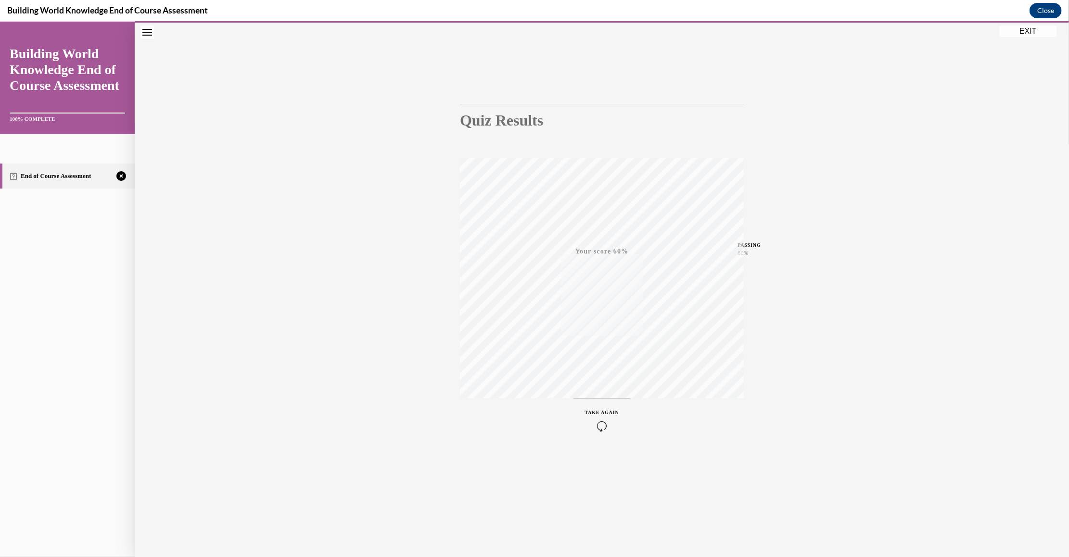
click at [597, 419] on div "TAKE AGAIN" at bounding box center [602, 420] width 34 height 23
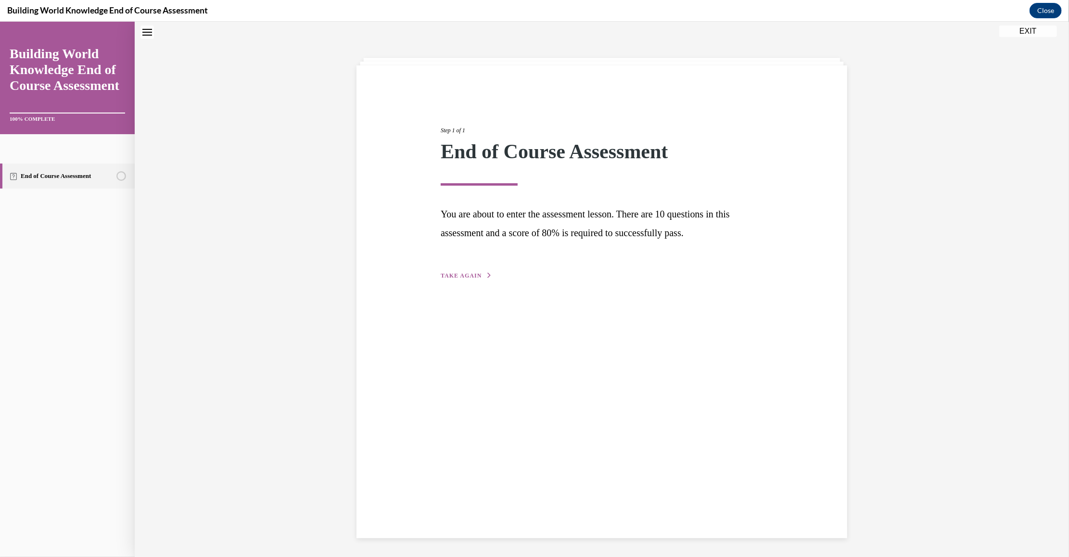
click at [467, 273] on span "TAKE AGAIN" at bounding box center [461, 275] width 41 height 7
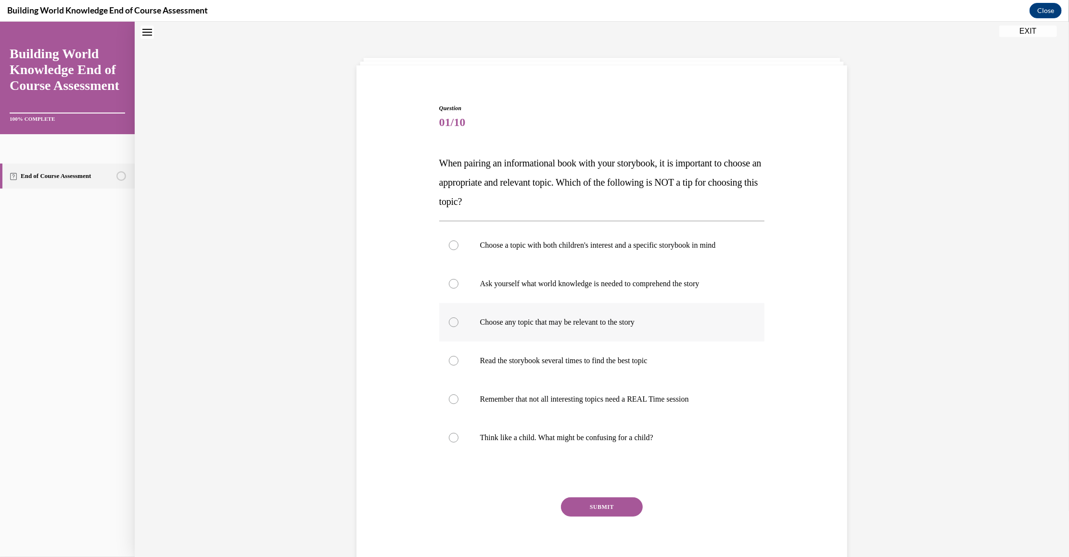
click at [550, 325] on p "Choose any topic that may be relevant to the story" at bounding box center [610, 322] width 261 height 10
click at [459, 325] on input "Choose any topic that may be relevant to the story" at bounding box center [454, 322] width 10 height 10
radio input "true"
click at [602, 497] on button "SUBMIT" at bounding box center [602, 506] width 82 height 19
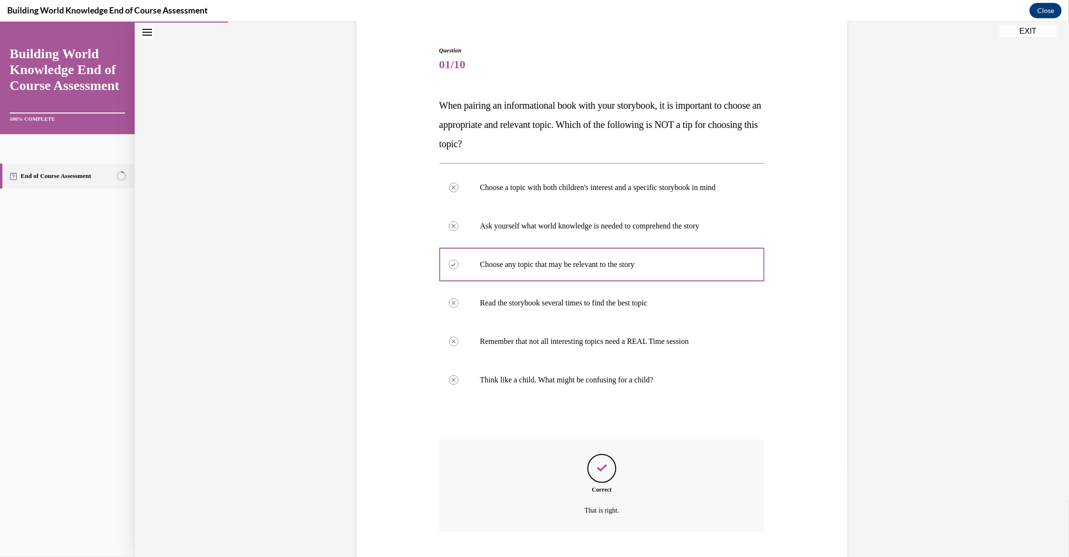
scroll to position [146, 0]
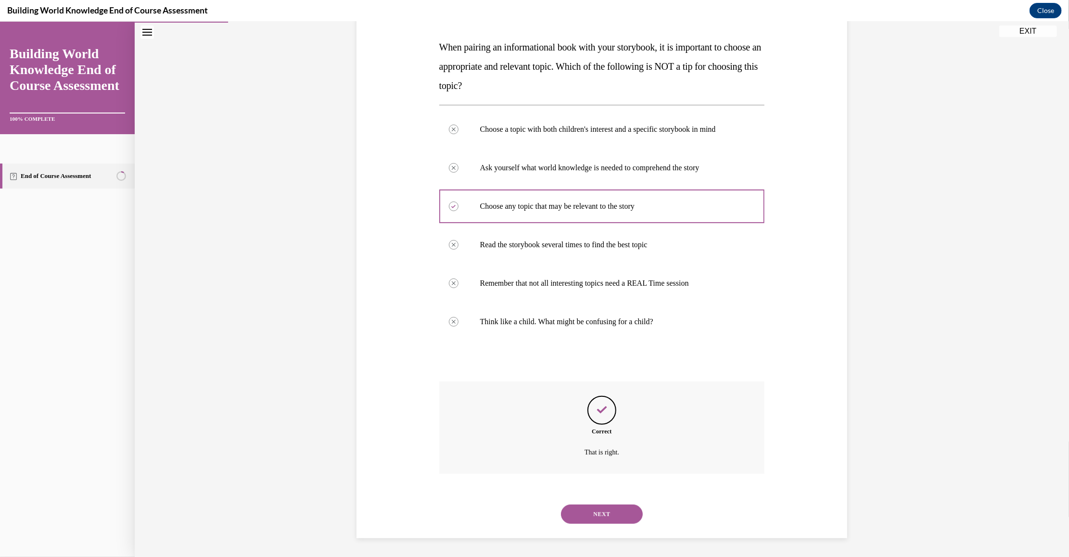
click at [609, 507] on button "NEXT" at bounding box center [602, 513] width 82 height 19
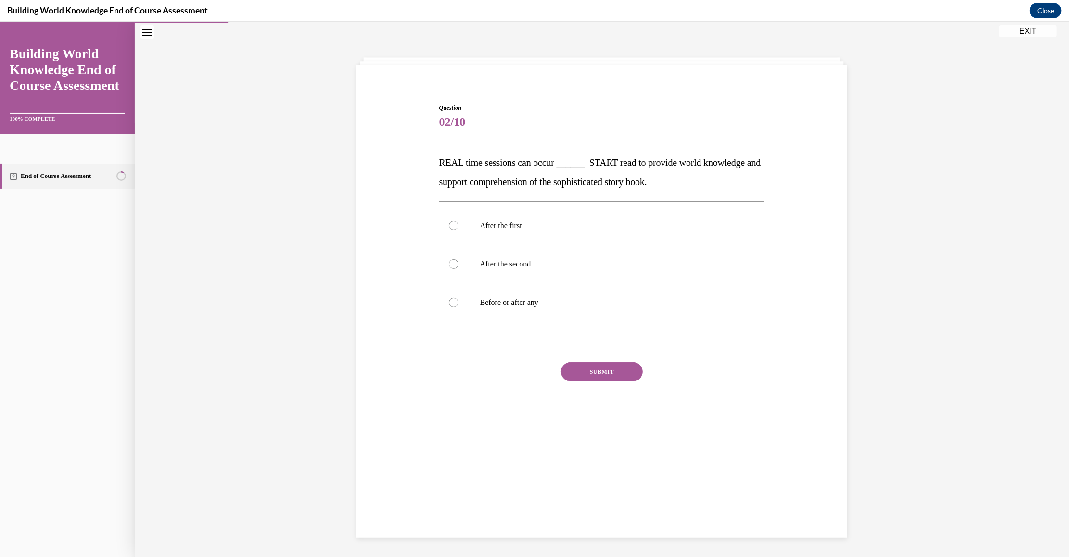
scroll to position [30, 0]
click at [536, 296] on label "Before or after any" at bounding box center [602, 302] width 326 height 38
click at [459, 298] on input "Before or after any" at bounding box center [454, 303] width 10 height 10
radio input "true"
click at [601, 373] on button "SUBMIT" at bounding box center [602, 371] width 82 height 19
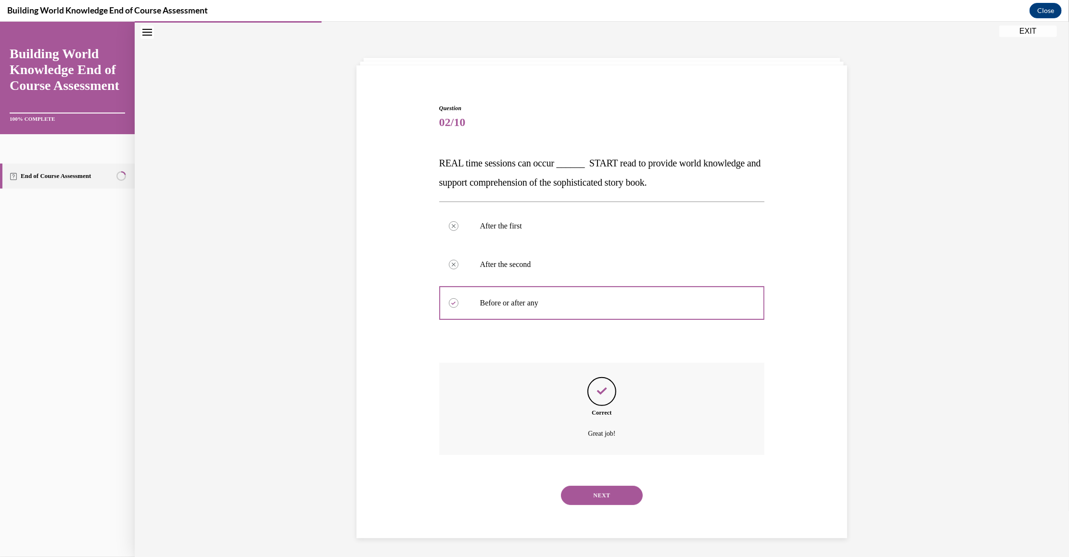
click at [623, 495] on button "NEXT" at bounding box center [602, 495] width 82 height 19
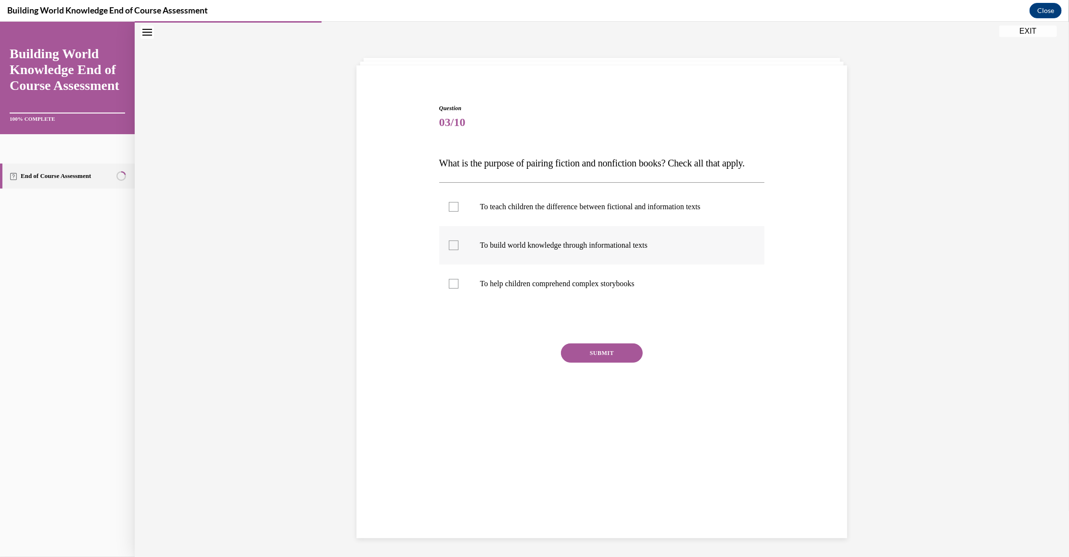
click at [550, 264] on label "To build world knowledge through informational texts" at bounding box center [602, 245] width 326 height 38
click at [459, 250] on input "To build world knowledge through informational texts" at bounding box center [454, 245] width 10 height 10
checkbox input "true"
click at [544, 288] on p "To help children comprehend complex storybooks" at bounding box center [610, 284] width 261 height 10
click at [459, 288] on input "To help children comprehend complex storybooks" at bounding box center [454, 284] width 10 height 10
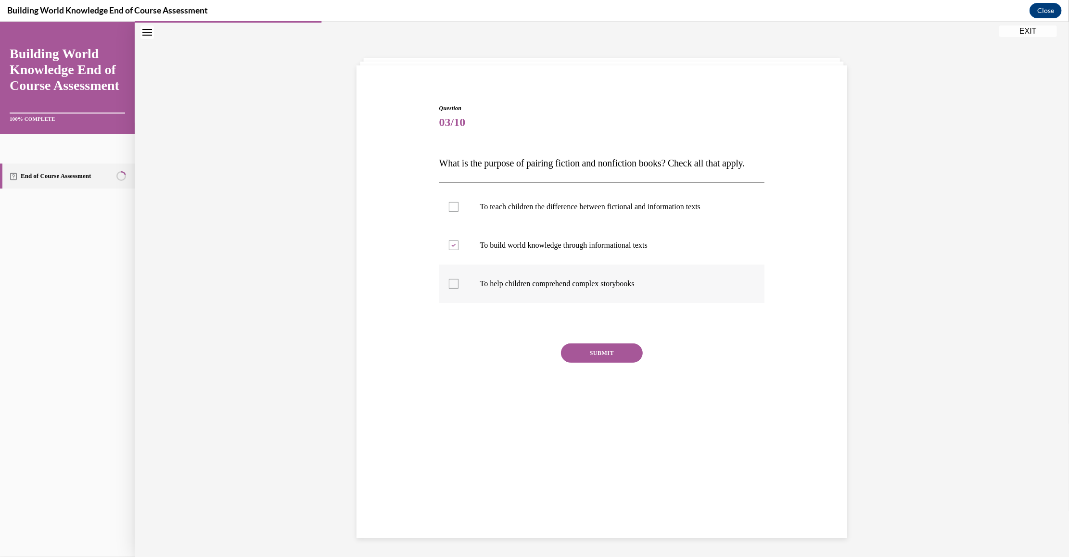
checkbox input "true"
click at [602, 362] on button "SUBMIT" at bounding box center [602, 352] width 82 height 19
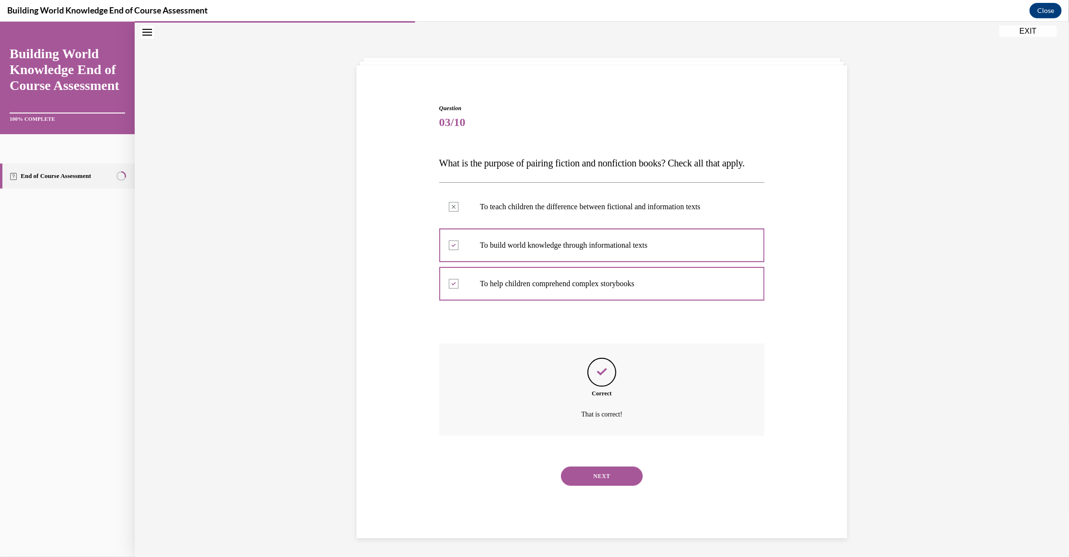
click at [613, 486] on button "NEXT" at bounding box center [602, 475] width 82 height 19
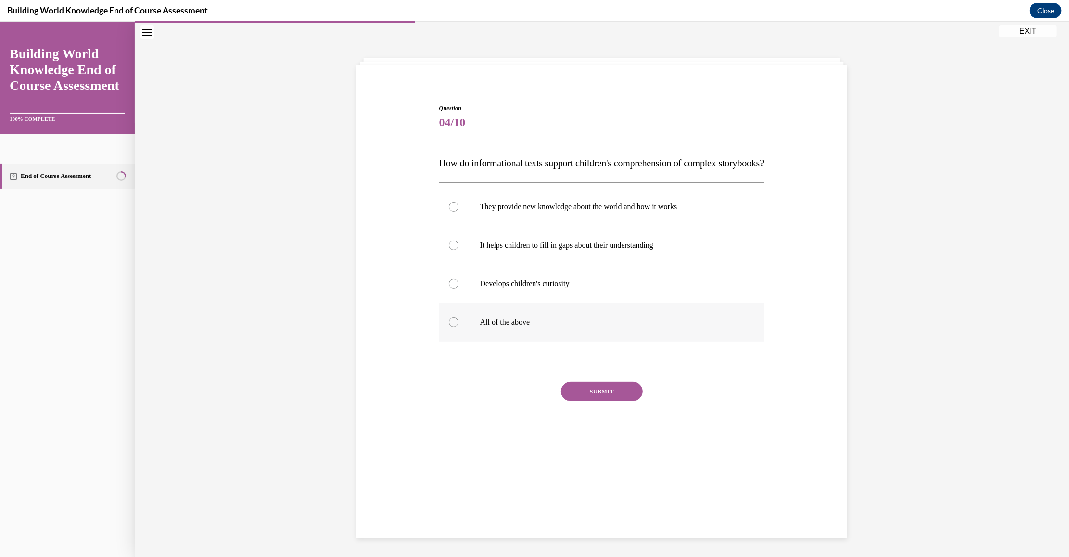
click at [538, 327] on p "All of the above" at bounding box center [610, 322] width 261 height 10
click at [459, 327] on input "All of the above" at bounding box center [454, 322] width 10 height 10
radio input "true"
click at [592, 401] on button "SUBMIT" at bounding box center [602, 391] width 82 height 19
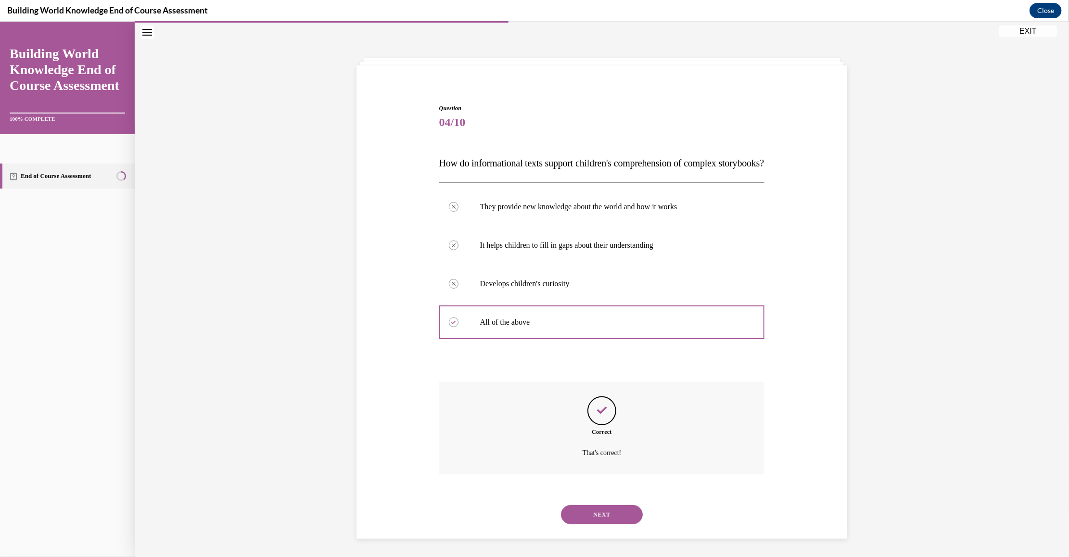
scroll to position [50, 0]
click at [604, 509] on button "NEXT" at bounding box center [602, 513] width 82 height 19
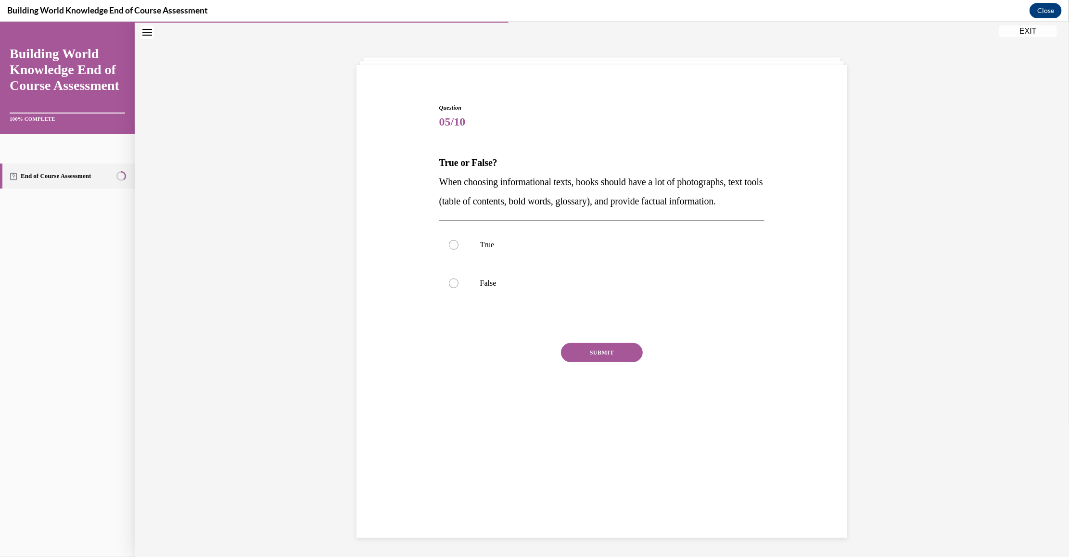
scroll to position [30, 0]
click at [501, 250] on p "True" at bounding box center [610, 245] width 261 height 10
click at [459, 250] on input "True" at bounding box center [454, 245] width 10 height 10
radio input "true"
click at [610, 362] on button "SUBMIT" at bounding box center [602, 352] width 82 height 19
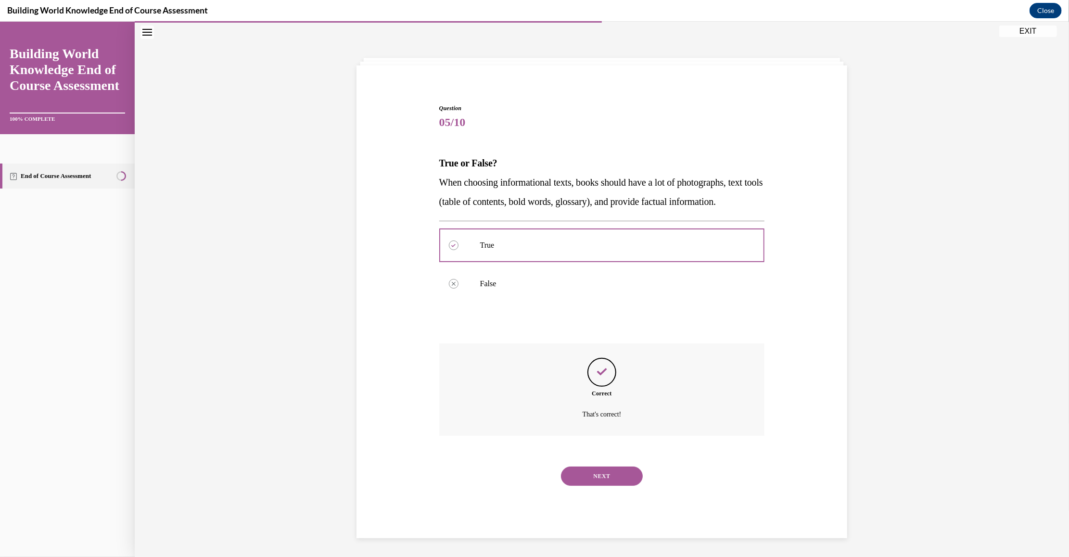
click at [599, 486] on button "NEXT" at bounding box center [602, 475] width 82 height 19
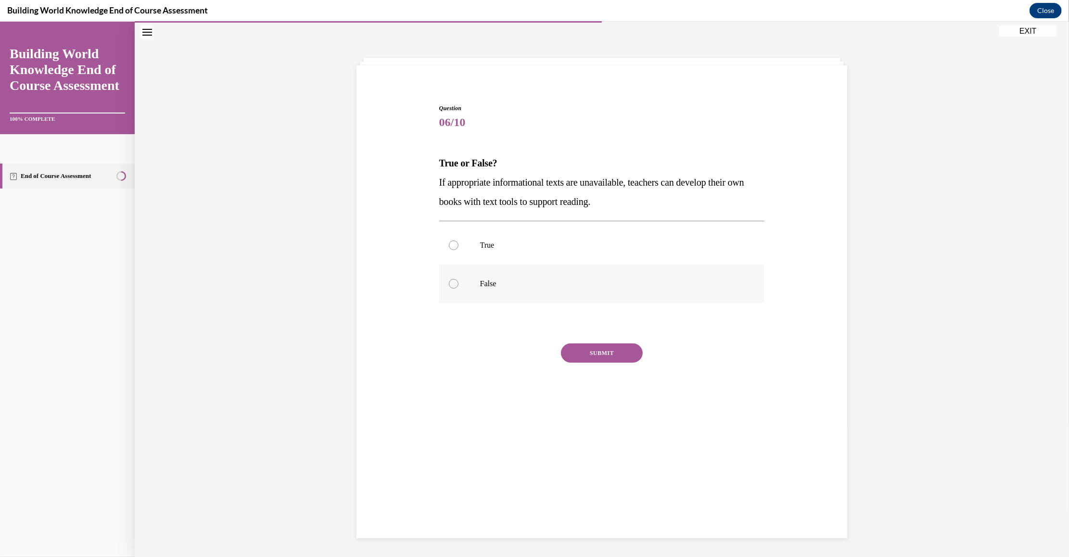
click at [500, 284] on p "False" at bounding box center [610, 284] width 261 height 10
click at [459, 284] on input "False" at bounding box center [454, 284] width 10 height 10
radio input "true"
click at [615, 351] on button "SUBMIT" at bounding box center [602, 352] width 82 height 19
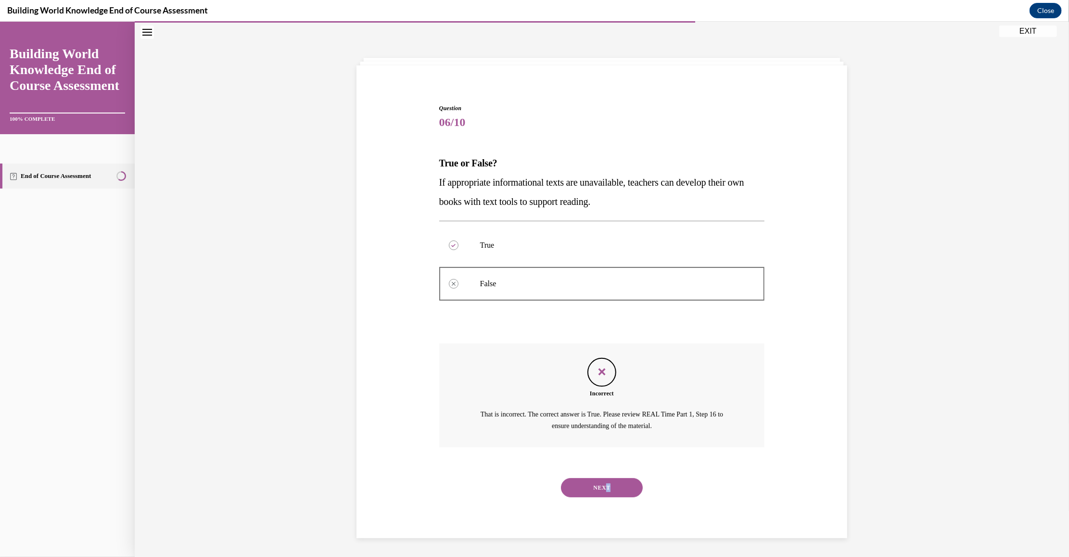
drag, startPoint x: 601, startPoint y: 497, endPoint x: 601, endPoint y: 491, distance: 5.8
click at [601, 491] on div "NEXT" at bounding box center [602, 487] width 326 height 38
drag, startPoint x: 601, startPoint y: 491, endPoint x: 589, endPoint y: 487, distance: 12.8
click at [589, 487] on button "NEXT" at bounding box center [602, 487] width 82 height 19
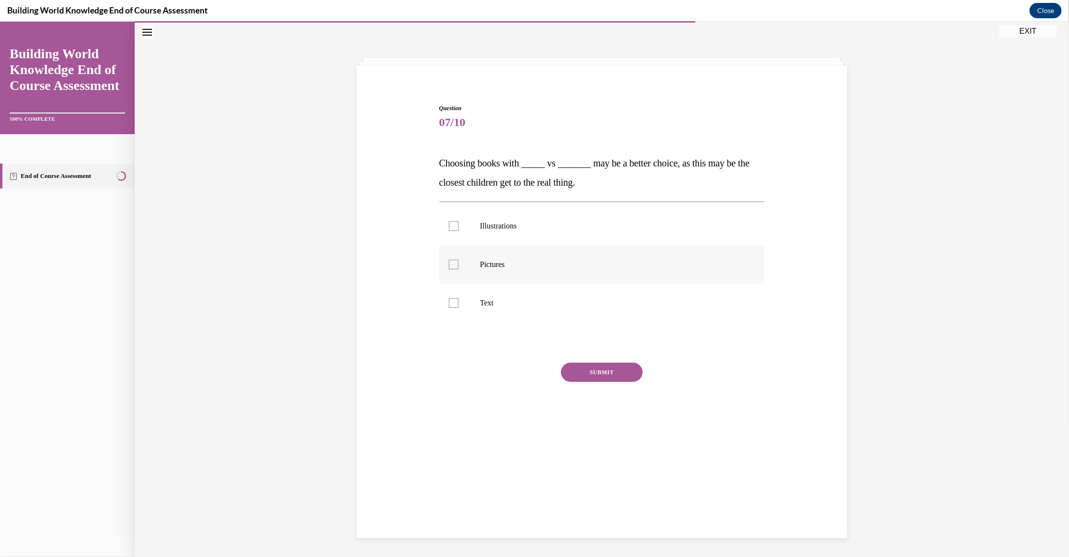
click at [502, 270] on label "Pictures" at bounding box center [602, 264] width 326 height 38
click at [459, 269] on input "Pictures" at bounding box center [454, 264] width 10 height 10
checkbox input "true"
click at [502, 298] on p "Text" at bounding box center [610, 303] width 261 height 10
click at [459, 298] on input "Text" at bounding box center [454, 303] width 10 height 10
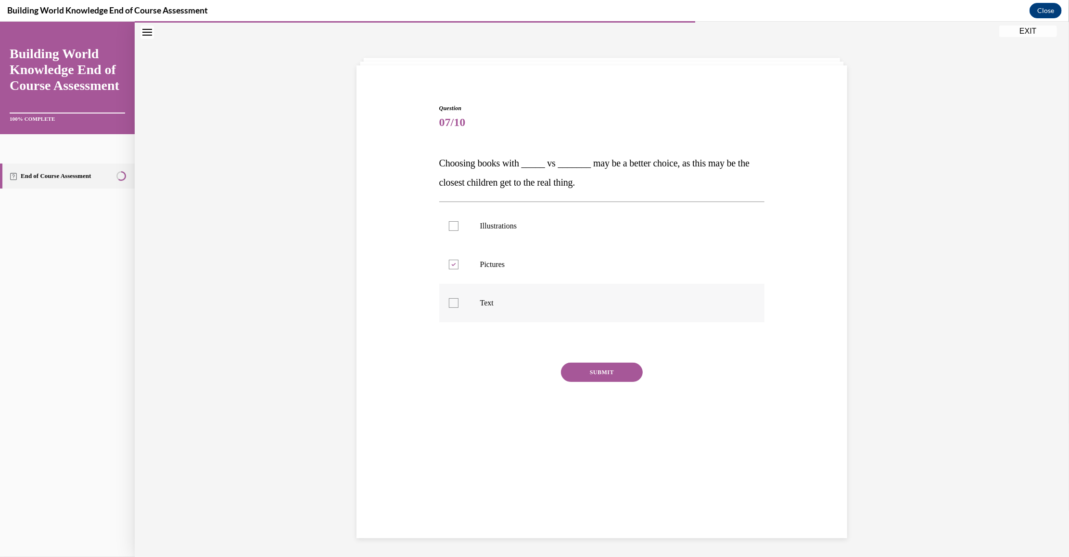
checkbox input "true"
click at [597, 372] on button "SUBMIT" at bounding box center [602, 371] width 82 height 19
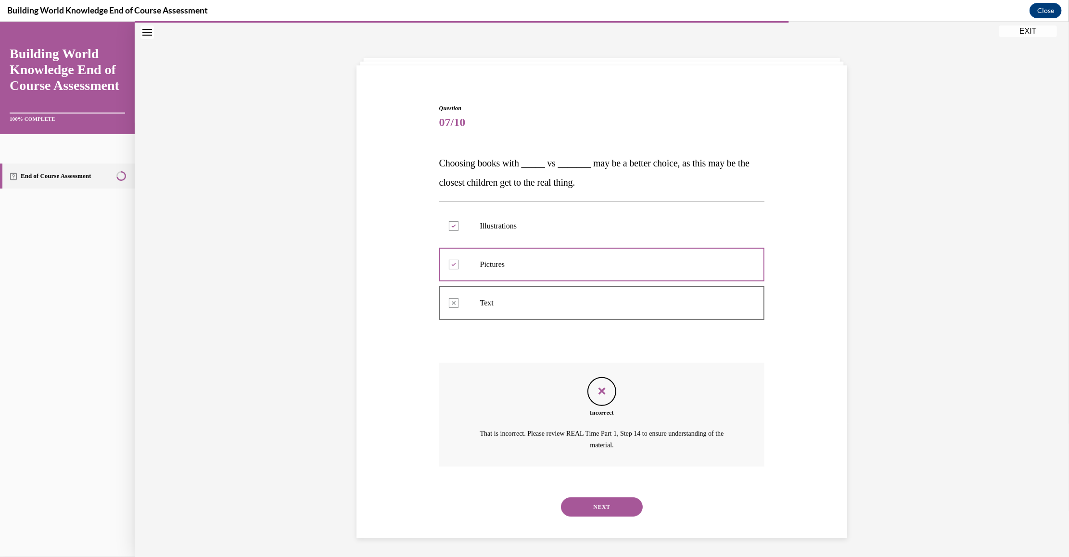
click at [606, 504] on button "NEXT" at bounding box center [602, 506] width 82 height 19
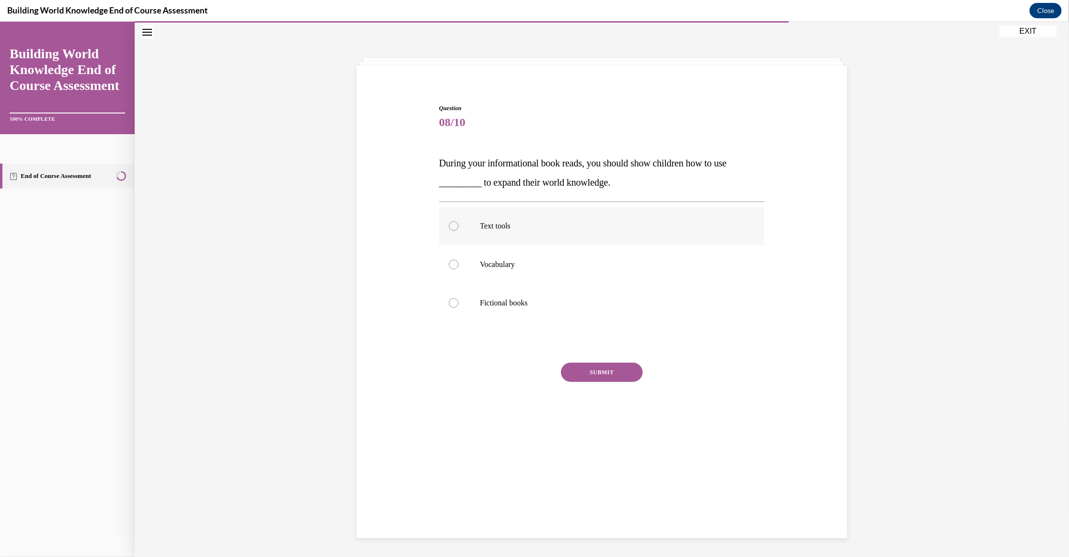
click at [539, 242] on label "Text tools" at bounding box center [602, 225] width 326 height 38
click at [459, 231] on input "Text tools" at bounding box center [454, 226] width 10 height 10
radio input "true"
click at [610, 377] on button "SUBMIT" at bounding box center [602, 371] width 82 height 19
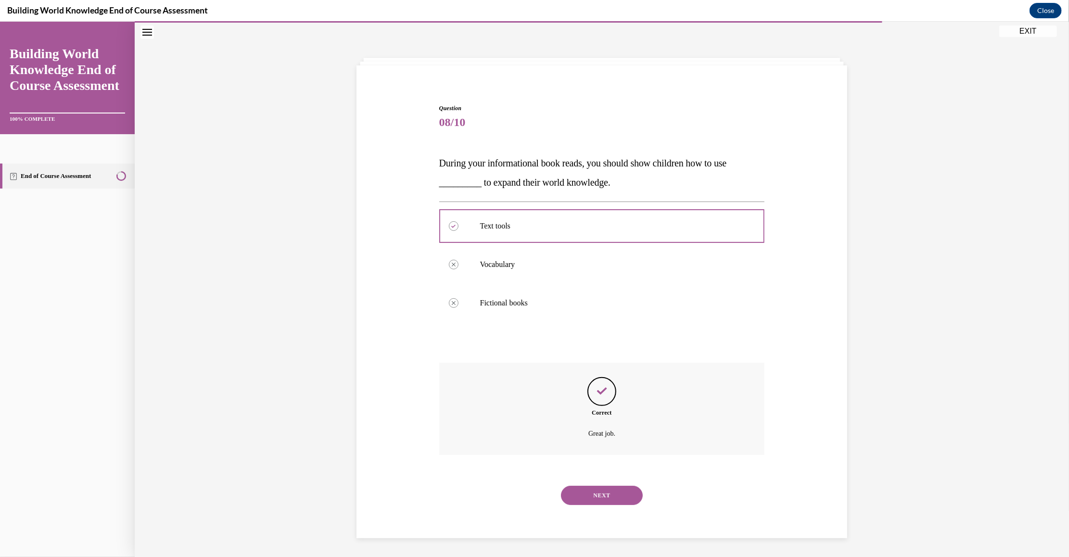
click at [606, 498] on button "NEXT" at bounding box center [602, 495] width 82 height 19
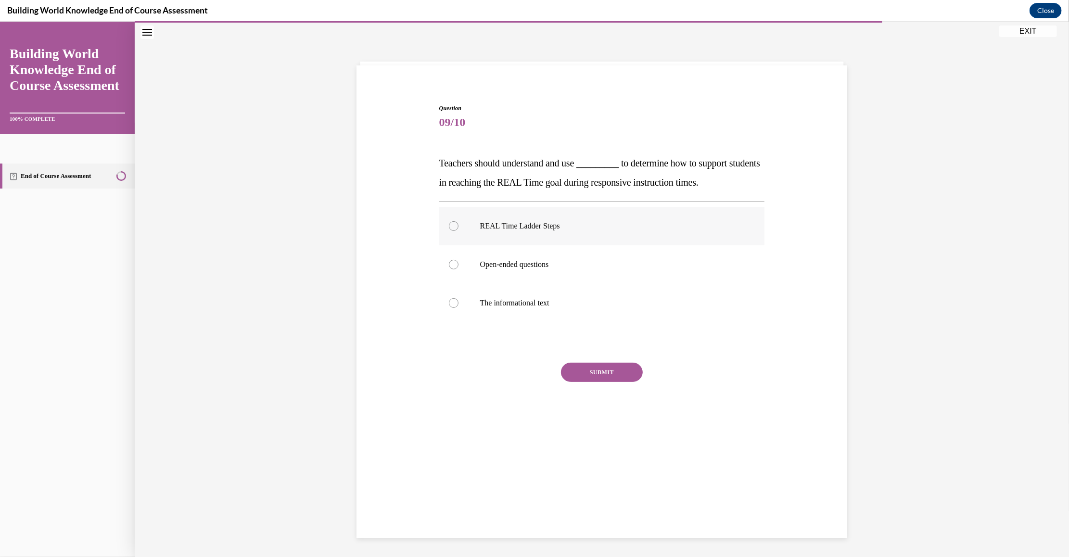
click at [546, 235] on label "REAL Time Ladder Steps" at bounding box center [602, 225] width 326 height 38
click at [459, 231] on input "REAL Time Ladder Steps" at bounding box center [454, 226] width 10 height 10
radio input "true"
click at [600, 368] on button "SUBMIT" at bounding box center [602, 371] width 82 height 19
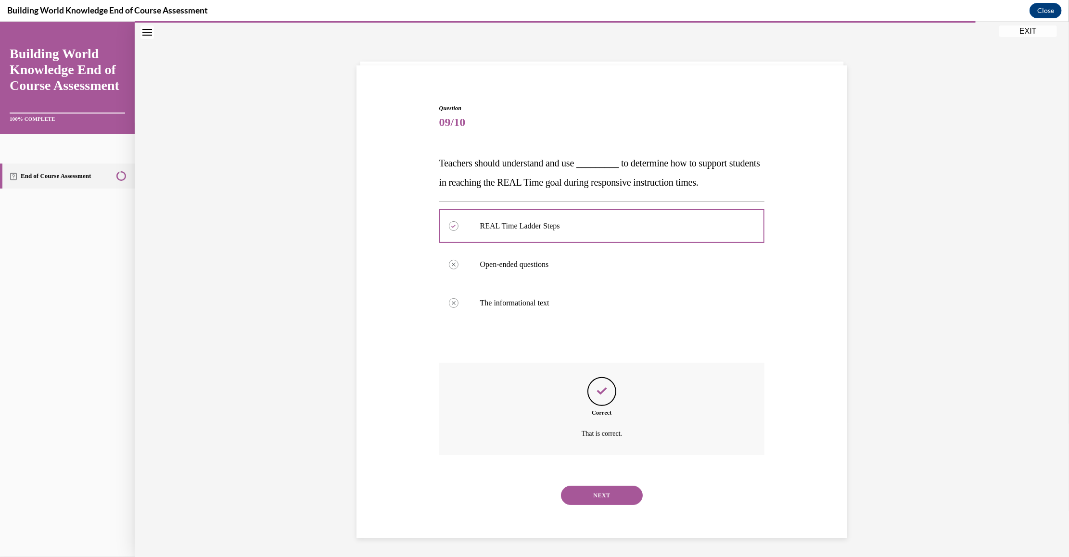
click at [615, 498] on button "NEXT" at bounding box center [602, 495] width 82 height 19
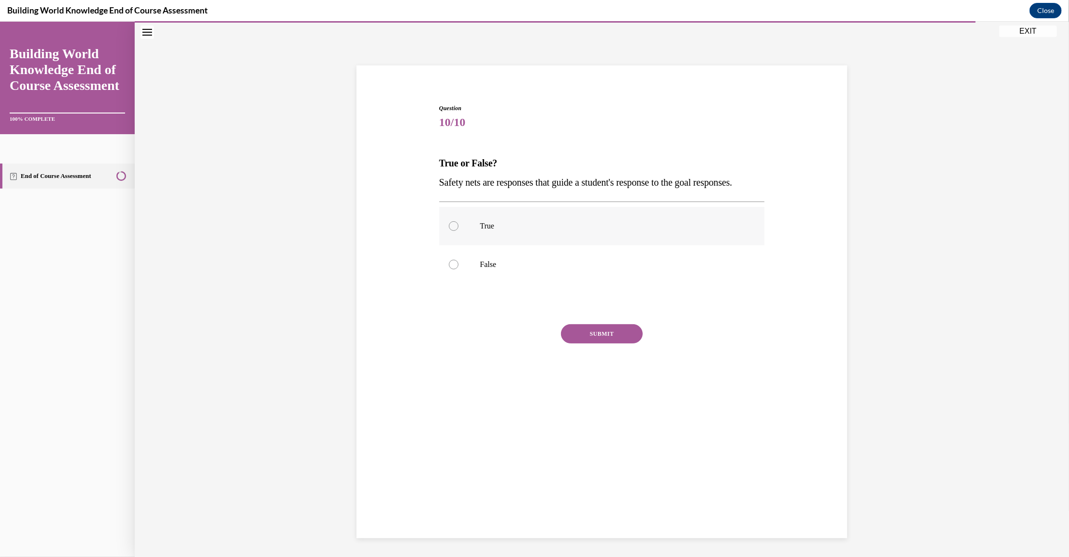
click at [502, 231] on p "True" at bounding box center [610, 226] width 261 height 10
click at [459, 231] on input "True" at bounding box center [454, 226] width 10 height 10
radio input "true"
click at [589, 343] on button "SUBMIT" at bounding box center [602, 333] width 82 height 19
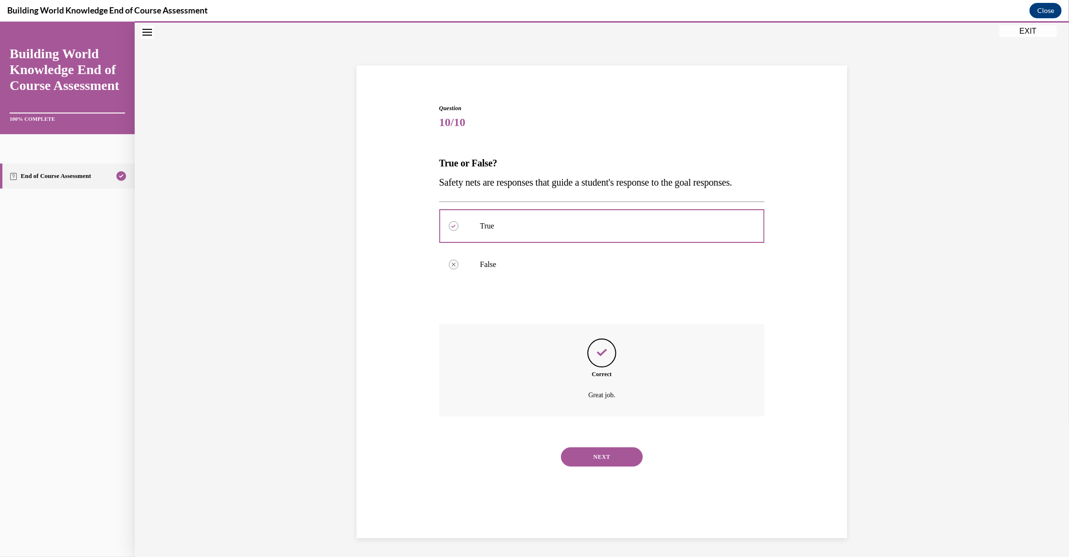
click at [617, 466] on button "NEXT" at bounding box center [602, 456] width 82 height 19
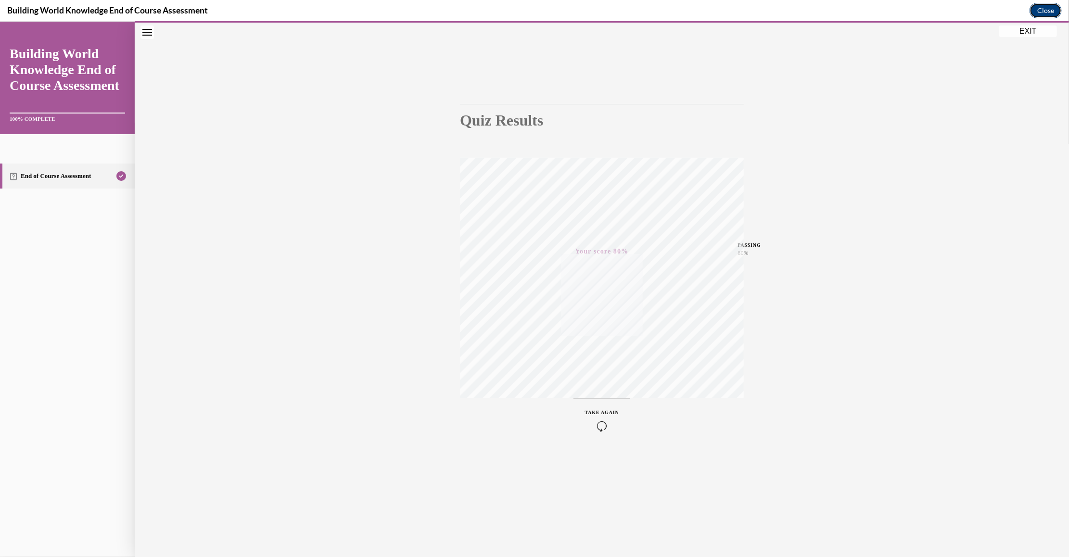
click at [1049, 8] on button "Close" at bounding box center [1046, 10] width 32 height 15
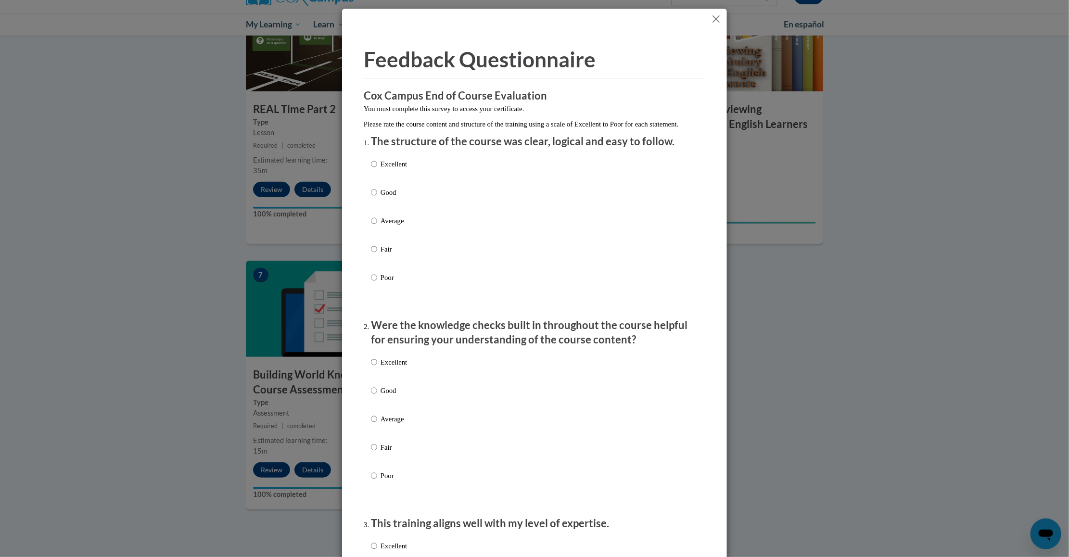
click at [396, 181] on label "Excellent" at bounding box center [389, 172] width 36 height 26
click at [377, 169] on input "Excellent" at bounding box center [374, 164] width 6 height 11
radio input "true"
click at [399, 383] on label "Excellent" at bounding box center [389, 370] width 36 height 26
click at [377, 368] on input "Excellent" at bounding box center [374, 362] width 6 height 11
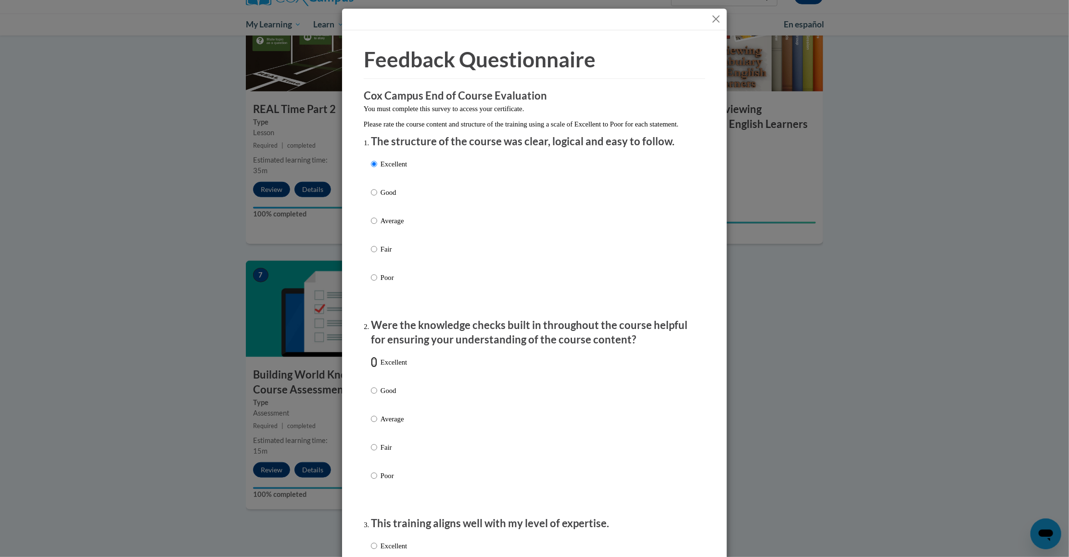
radio input "true"
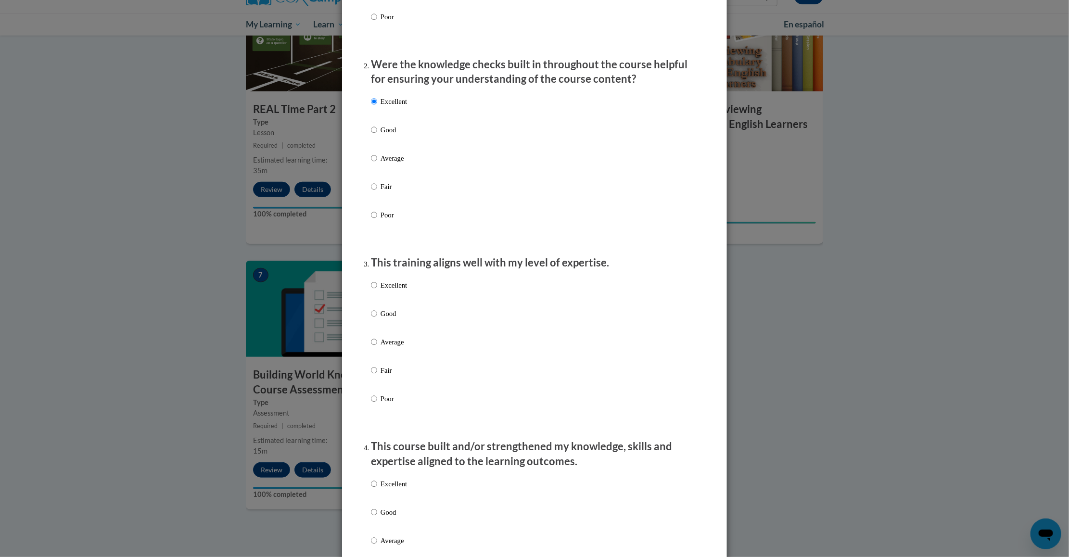
scroll to position [347, 0]
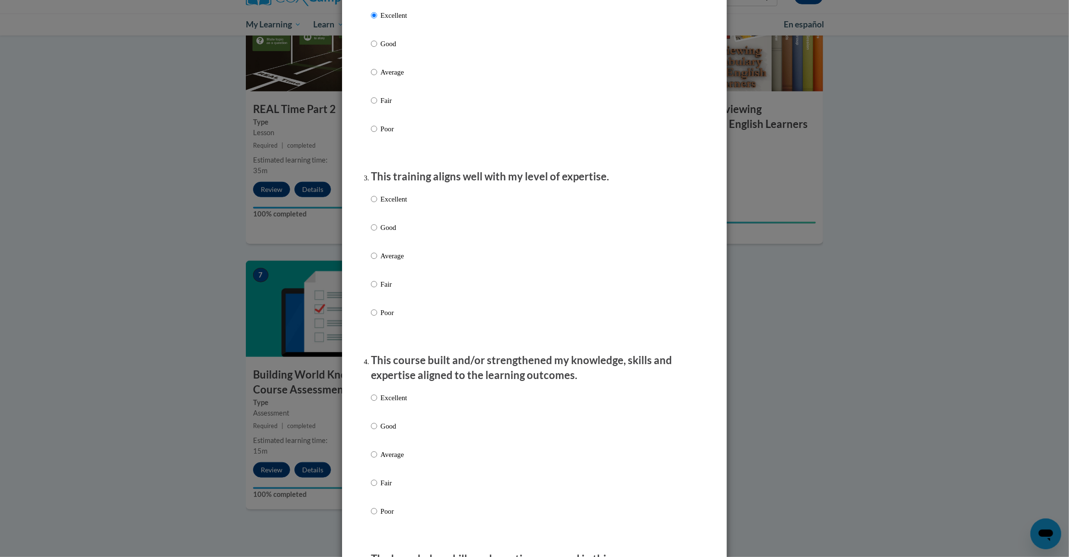
click at [511, 242] on div "Excellent Good Average Fair Poor" at bounding box center [534, 267] width 327 height 157
click at [379, 246] on label "Good" at bounding box center [389, 235] width 36 height 26
click at [377, 233] on input "Good" at bounding box center [374, 227] width 6 height 11
radio input "true"
click at [381, 432] on p "Good" at bounding box center [394, 426] width 26 height 11
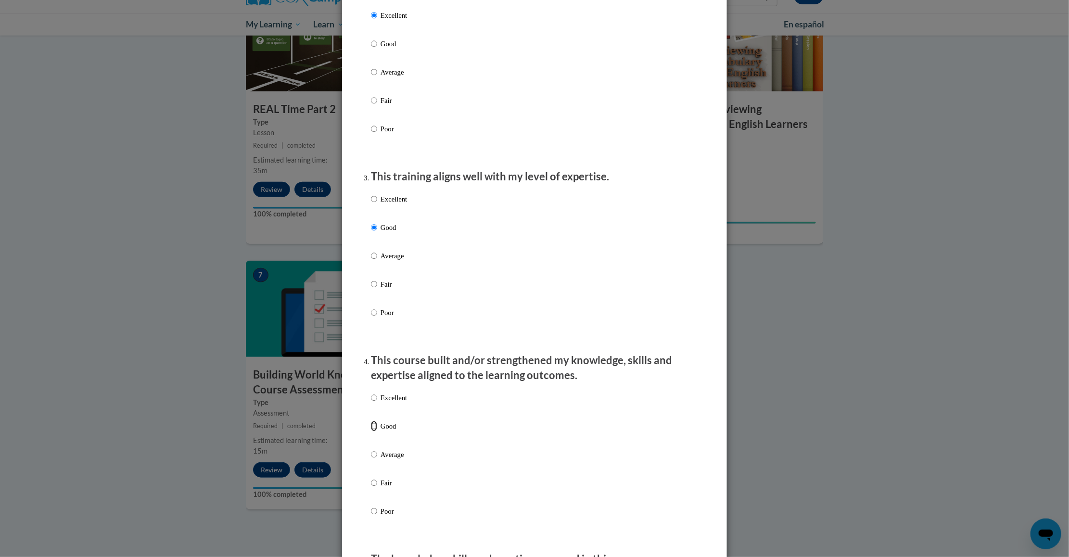
click at [376, 432] on input "Good" at bounding box center [374, 426] width 6 height 11
radio input "true"
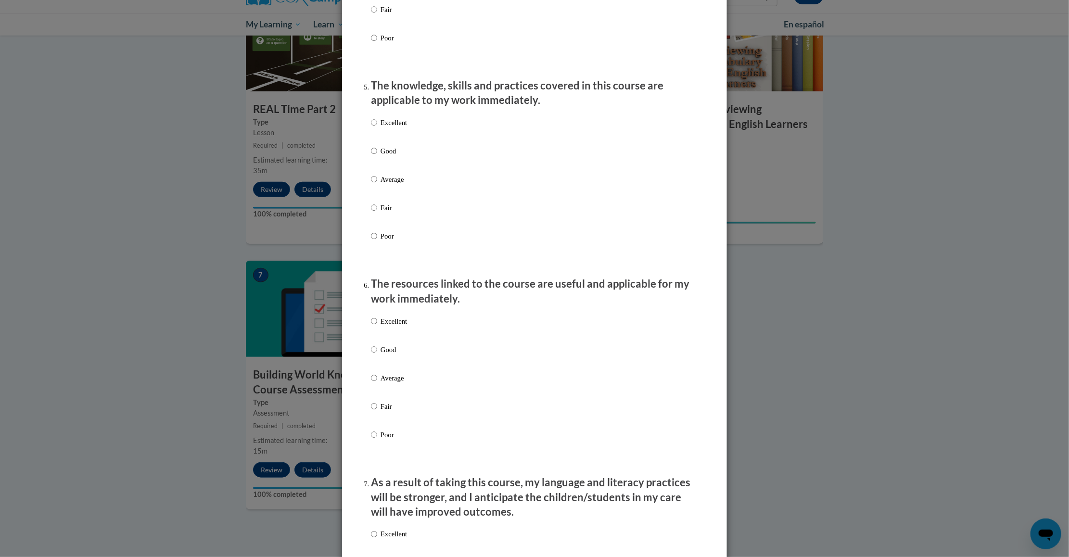
scroll to position [836, 0]
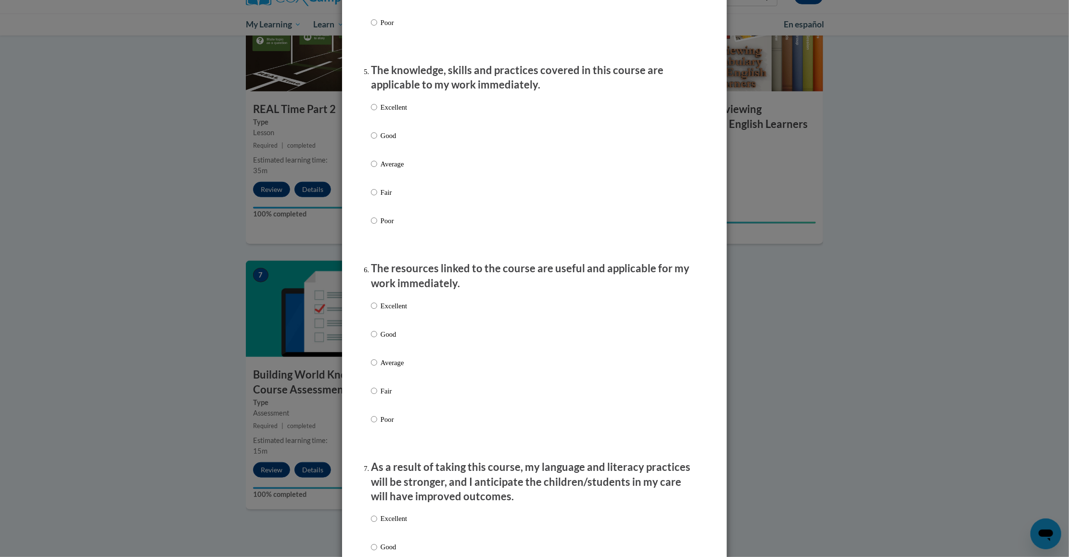
click at [381, 141] on p "Good" at bounding box center [394, 135] width 26 height 11
click at [375, 141] on input "Good" at bounding box center [374, 135] width 6 height 11
radio input "true"
click at [388, 340] on p "Good" at bounding box center [394, 334] width 26 height 11
click at [377, 340] on input "Good" at bounding box center [374, 334] width 6 height 11
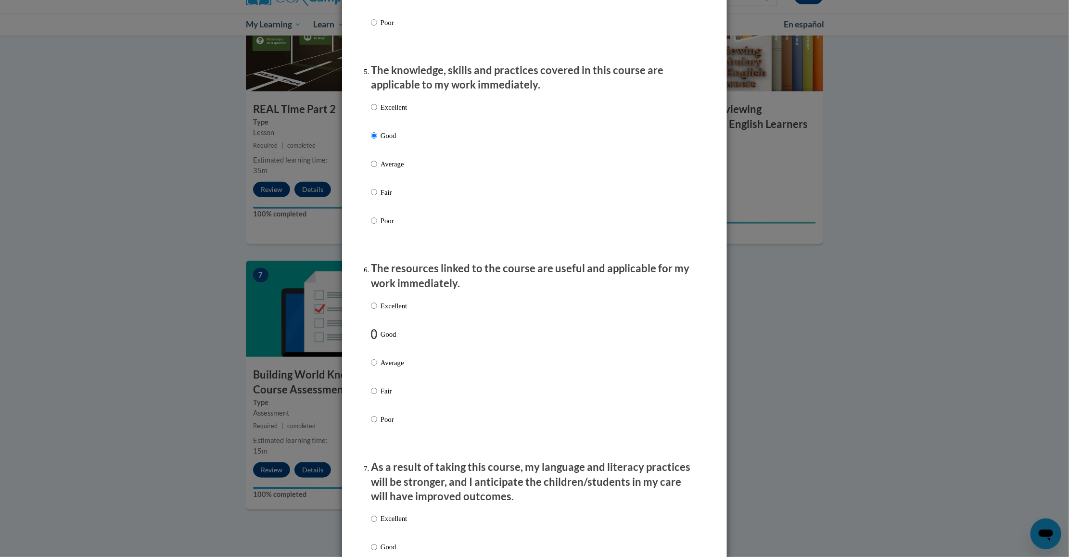
radio input "true"
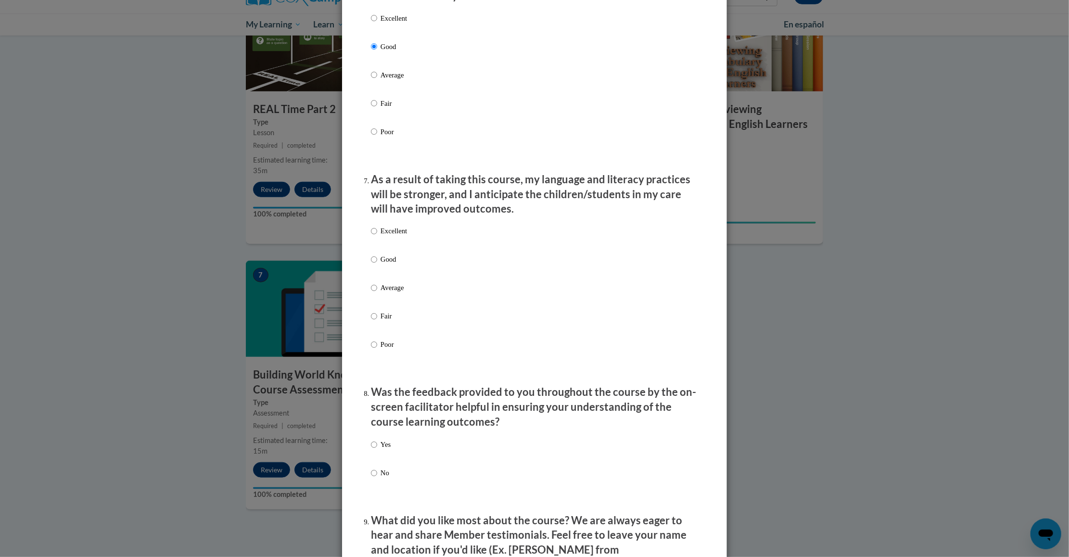
scroll to position [1168, 0]
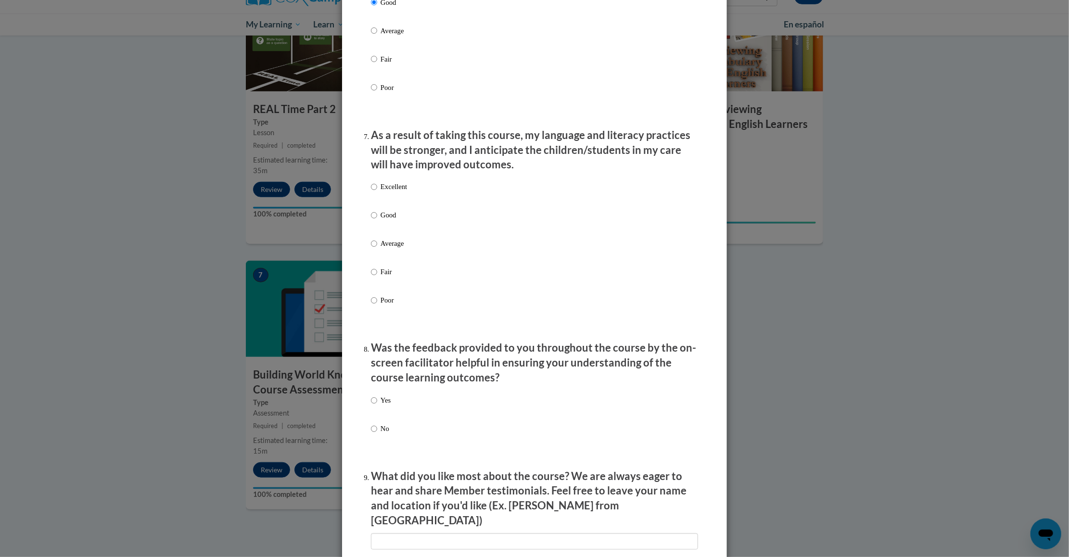
click at [373, 230] on label "Good" at bounding box center [389, 223] width 36 height 26
click at [373, 221] on input "Good" at bounding box center [374, 215] width 6 height 11
radio input "true"
click at [378, 422] on label "Yes" at bounding box center [381, 409] width 20 height 26
click at [377, 406] on input "Yes" at bounding box center [374, 401] width 6 height 11
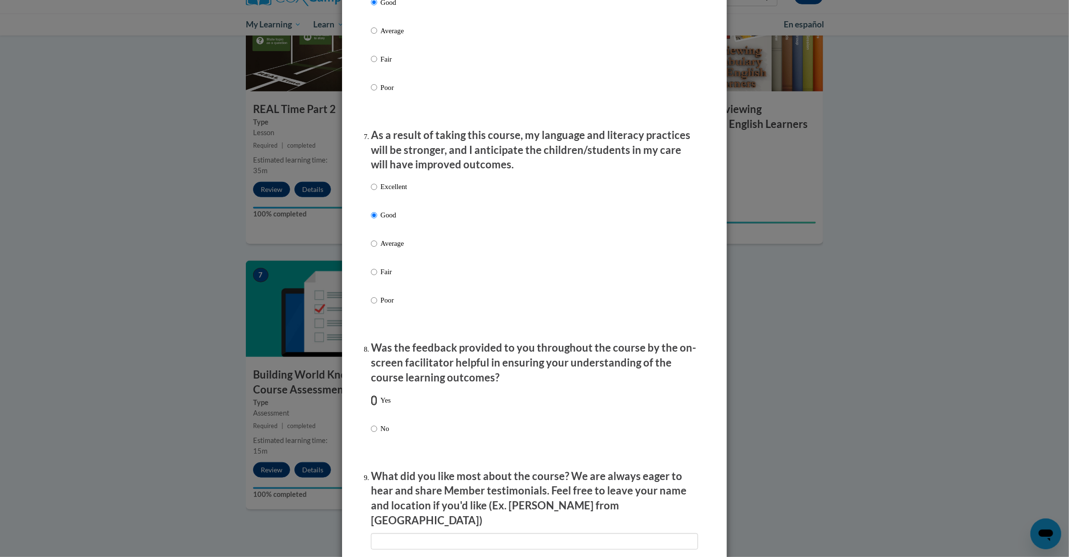
radio input "true"
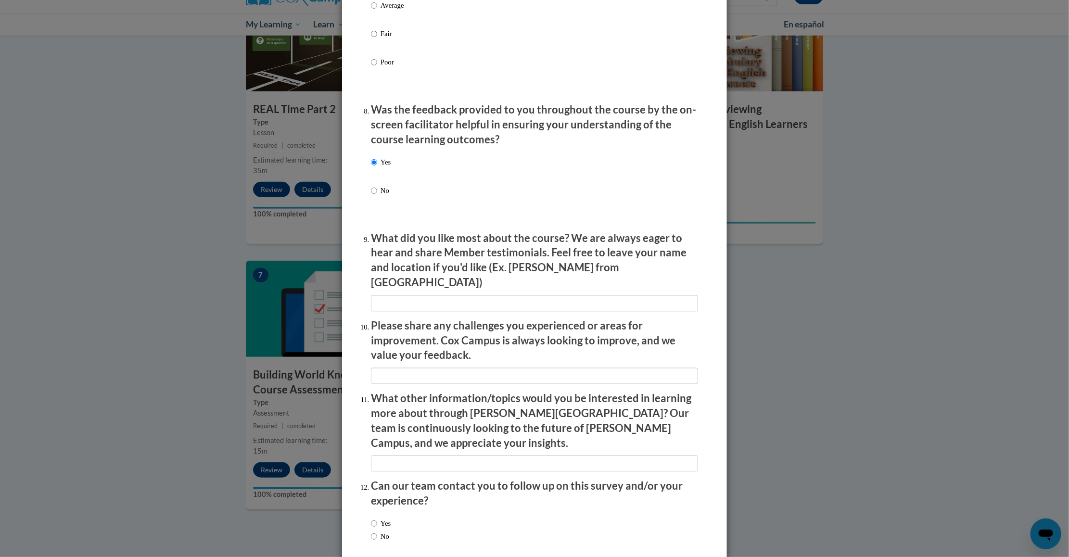
scroll to position [1448, 0]
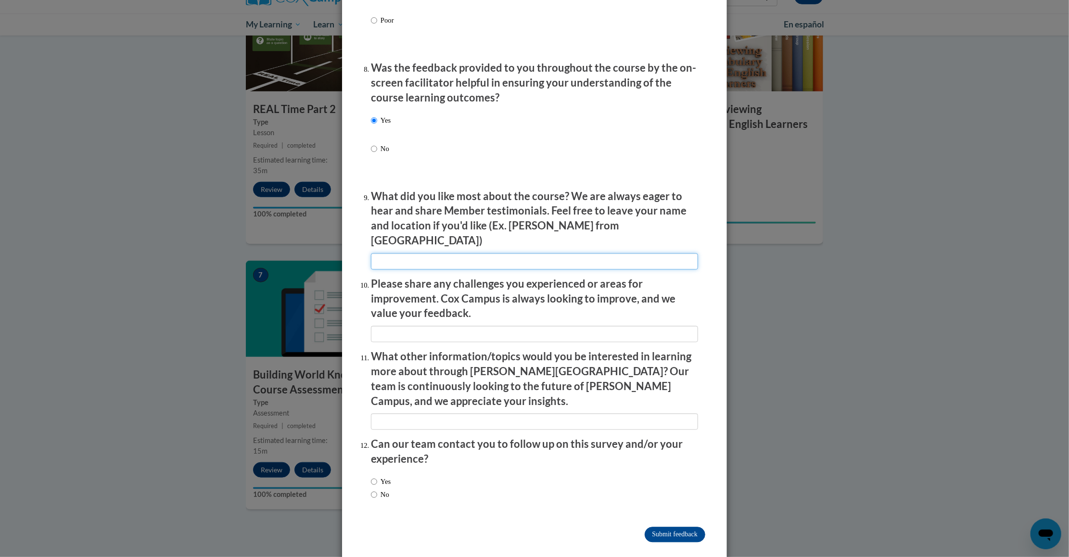
click at [416, 259] on input "textbox" at bounding box center [534, 261] width 327 height 16
type input "Everything"
click at [402, 333] on input "textbox" at bounding box center [534, 334] width 327 height 16
type input "n/a"
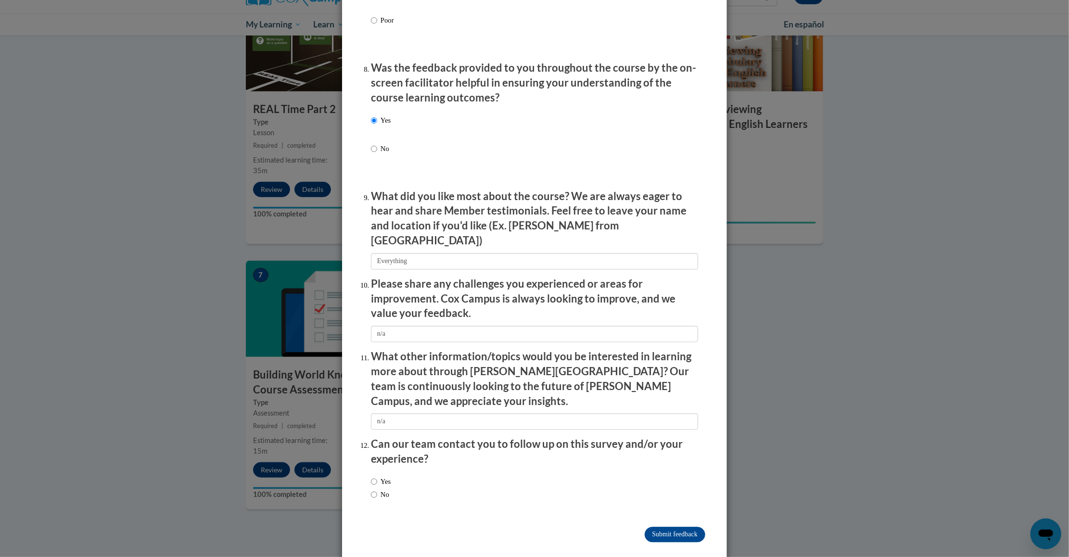
click at [384, 476] on label "Yes" at bounding box center [381, 481] width 20 height 11
click at [377, 476] on input "Yes" at bounding box center [374, 481] width 6 height 11
radio input "true"
click at [689, 527] on input "Submit feedback" at bounding box center [675, 534] width 61 height 15
